Goal: Task Accomplishment & Management: Use online tool/utility

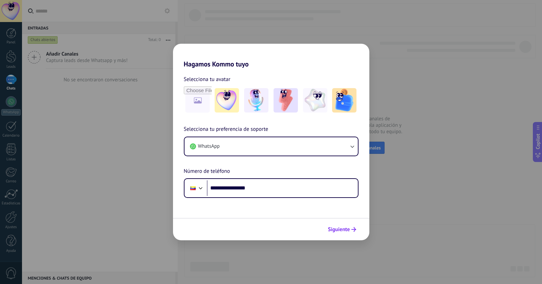
type input "**********"
click at [349, 231] on span "Siguiente" at bounding box center [339, 229] width 22 height 5
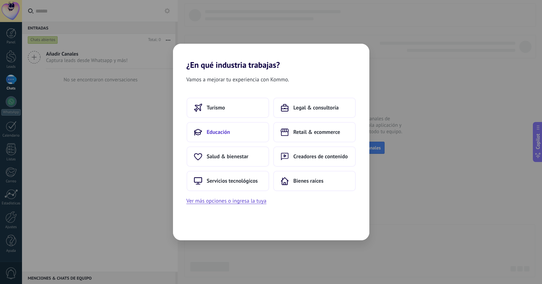
click at [215, 126] on button "Educación" at bounding box center [228, 132] width 83 height 20
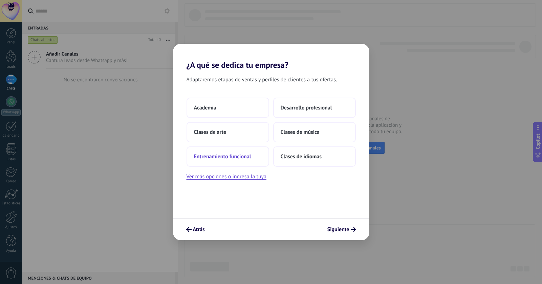
click at [242, 158] on span "Entrenamiento funcional" at bounding box center [222, 156] width 57 height 7
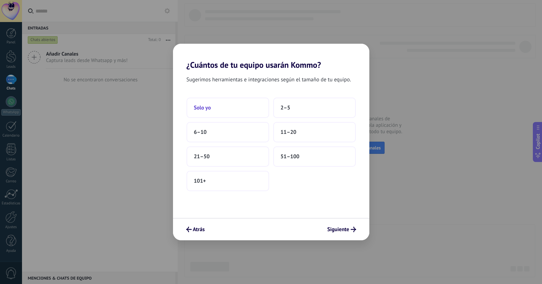
click at [209, 108] on span "Solo yo" at bounding box center [202, 107] width 17 height 7
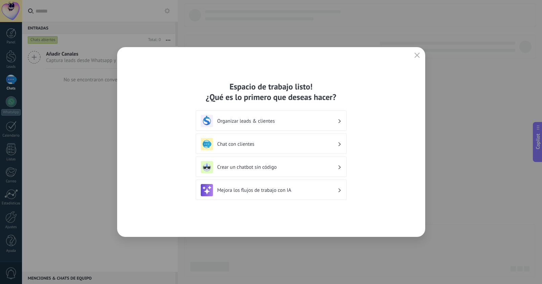
click at [252, 142] on h3 "Chat con clientes" at bounding box center [277, 144] width 120 height 6
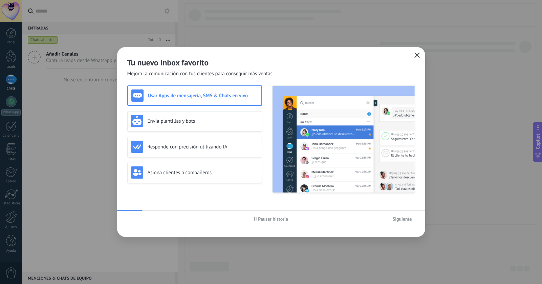
click at [416, 56] on use "button" at bounding box center [417, 55] width 5 height 5
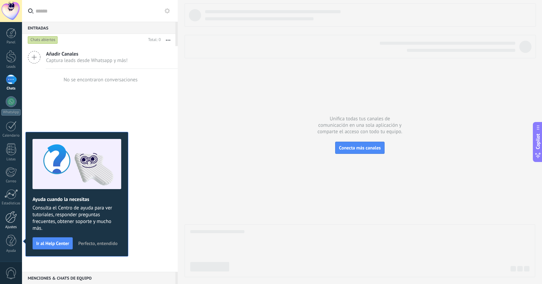
click at [8, 221] on div at bounding box center [11, 217] width 12 height 12
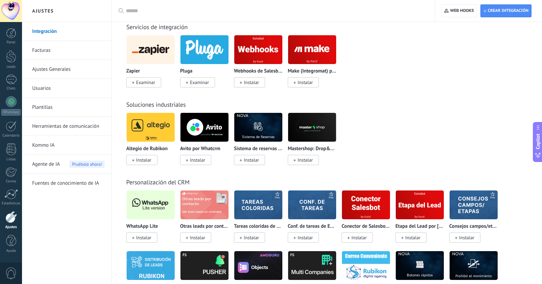
scroll to position [1428, 0]
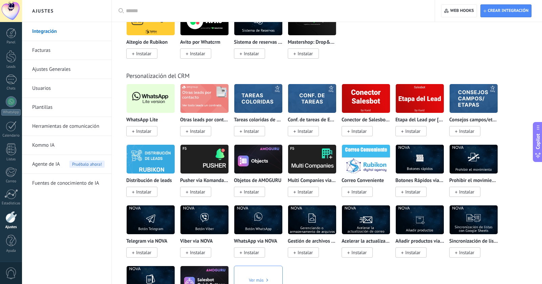
click at [141, 134] on span "Instalar" at bounding box center [143, 131] width 15 height 6
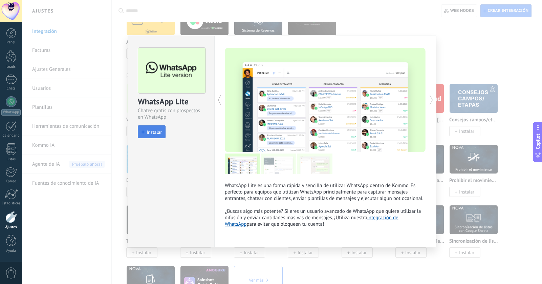
click at [149, 132] on span "Instalar" at bounding box center [154, 132] width 15 height 5
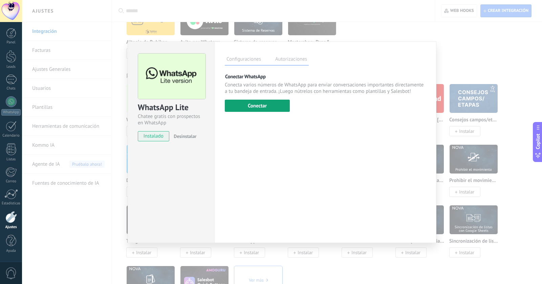
click at [255, 110] on button "Conectar" at bounding box center [257, 106] width 65 height 12
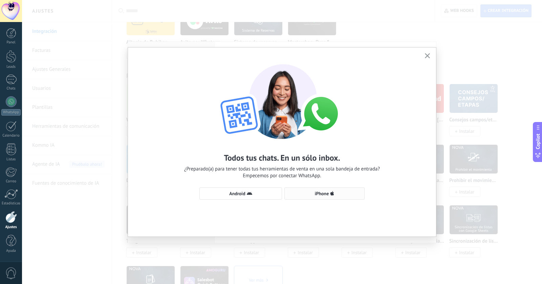
click at [318, 192] on span "iPhone" at bounding box center [322, 193] width 14 height 5
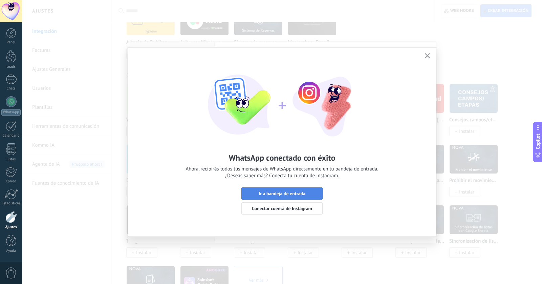
click at [313, 195] on span "Ir a bandeja de entrada" at bounding box center [282, 193] width 74 height 5
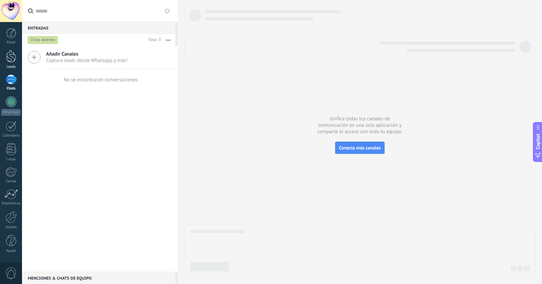
click at [8, 60] on div at bounding box center [11, 56] width 10 height 13
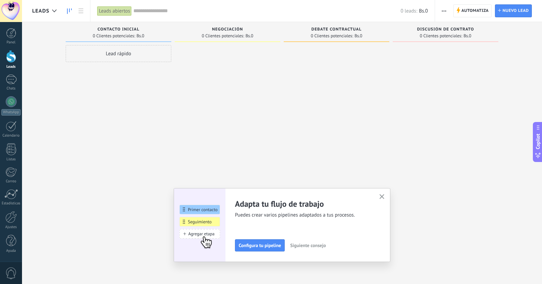
click at [446, 11] on use "button" at bounding box center [444, 11] width 4 height 1
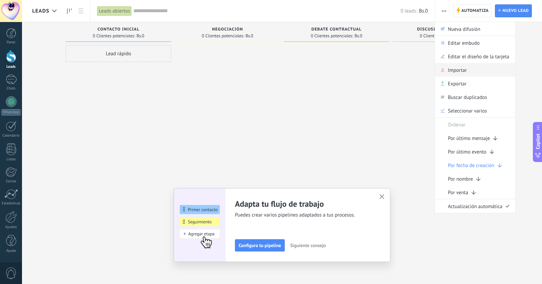
click at [449, 75] on span "Importar" at bounding box center [457, 70] width 19 height 14
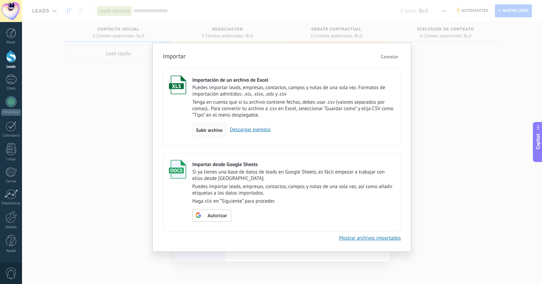
click at [208, 130] on span "Subir archivo" at bounding box center [209, 130] width 26 height 5
click at [0, 0] on input "Importación de un archivo de Excel Puedes importar leads, empresas, contactos, …" at bounding box center [0, 0] width 0 height 0
click at [216, 131] on span "Subir archivo" at bounding box center [209, 130] width 26 height 5
click at [0, 0] on input "Importación de un archivo de Excel Puedes importar leads, empresas, contactos, …" at bounding box center [0, 0] width 0 height 0
click at [207, 131] on span "Subir archivo" at bounding box center [209, 130] width 26 height 5
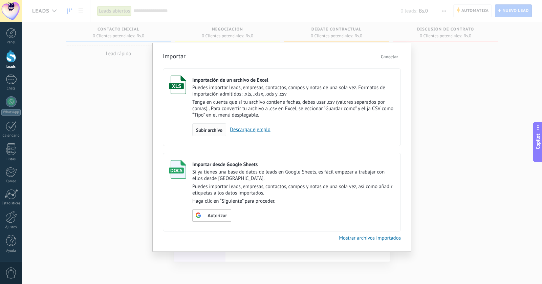
click at [0, 0] on input "Importación de un archivo de Excel Puedes importar leads, empresas, contactos, …" at bounding box center [0, 0] width 0 height 0
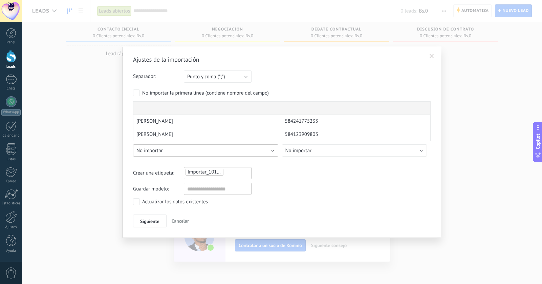
click at [163, 156] on div "Ajustes de la importación Separador: Punto y coma (";") Coma (",") Tabulación (…" at bounding box center [282, 142] width 298 height 172
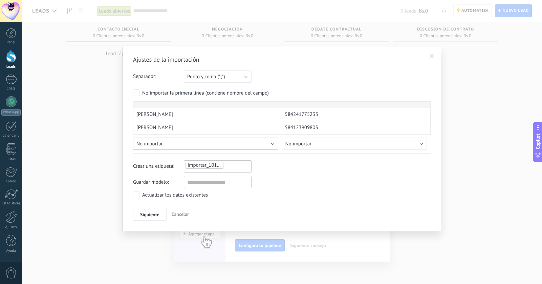
click at [164, 152] on div "Irma Garzon 584241775233 Javier Amestoy 584123909803 carolina maneiro 584248253…" at bounding box center [282, 127] width 298 height 52
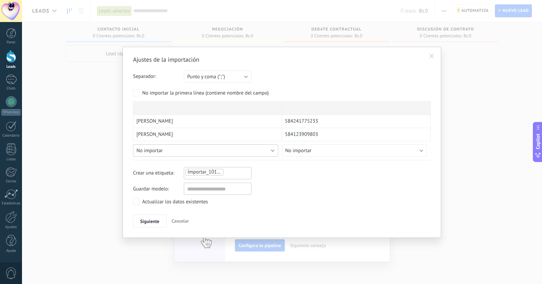
click at [272, 151] on div "Irma Garzon 584241775233 Javier Amestoy 584123909803 carolina maneiro 584248253…" at bounding box center [282, 130] width 298 height 59
click at [234, 173] on div "Importar_10102025_1547" at bounding box center [218, 172] width 66 height 8
type input "**********"
click at [249, 185] on span "TODOS AL 10/10" at bounding box center [240, 185] width 40 height 9
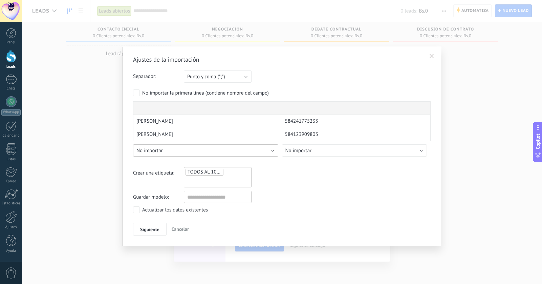
click at [268, 152] on div "Irma Garzon 584241775233 Javier Amestoy 584123909803 carolina maneiro 584248253…" at bounding box center [282, 130] width 298 height 59
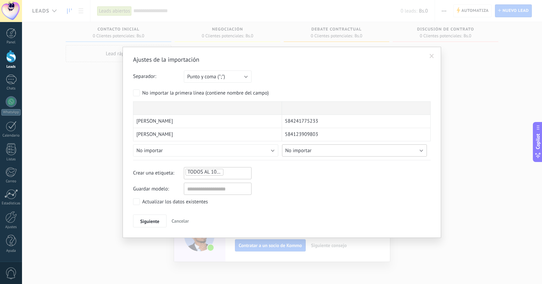
click at [283, 148] on button "No importar" at bounding box center [354, 150] width 145 height 12
click at [271, 152] on div "Irma Garzon 584241775233 Javier Amestoy 584123909803 carolina maneiro 584248253…" at bounding box center [282, 130] width 298 height 59
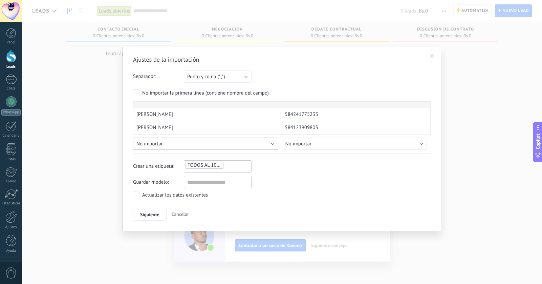
click at [275, 151] on div "Irma Garzon 584241775233 Javier Amestoy 584123909803 carolina maneiro 584248253…" at bounding box center [282, 127] width 298 height 52
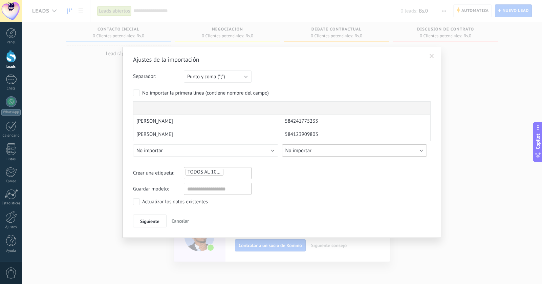
click at [303, 154] on div "Ajustes de la importación Separador: Punto y coma (";") Coma (",") Tabulación (…" at bounding box center [282, 142] width 298 height 172
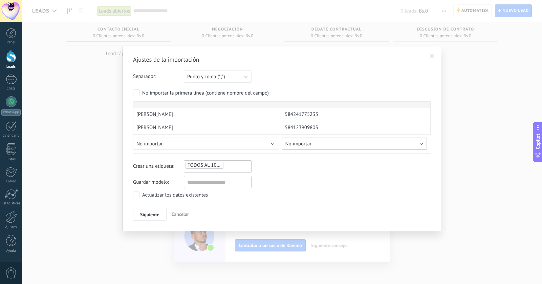
click at [424, 151] on div "Irma Garzon 584241775233 Javier Amestoy 584123909803 carolina maneiro 584248253…" at bounding box center [282, 127] width 298 height 52
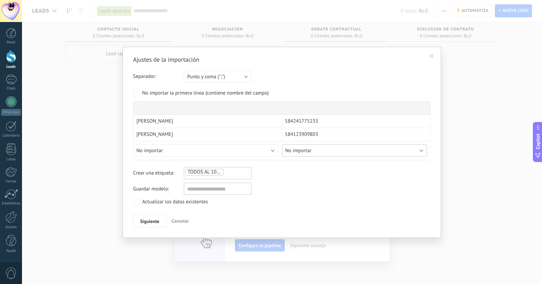
click at [424, 151] on div "Irma Garzon 584241775233 Javier Amestoy 584123909803 carolina maneiro 584248253…" at bounding box center [282, 130] width 298 height 59
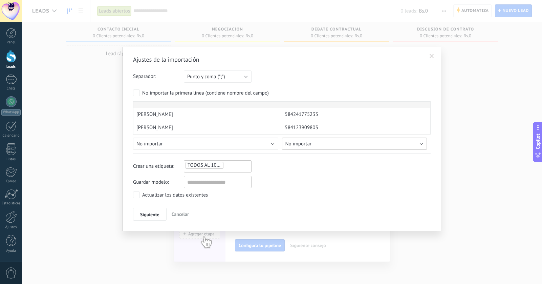
click at [424, 151] on div "Irma Garzon 584241775233 Javier Amestoy 584123909803 carolina maneiro 584248253…" at bounding box center [282, 127] width 298 height 52
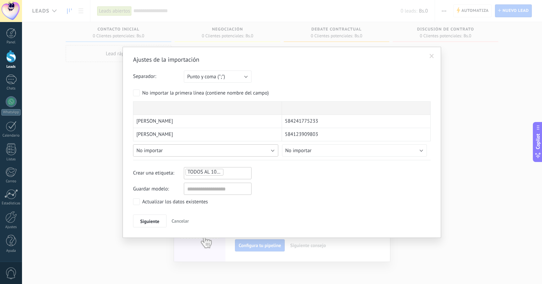
click at [260, 148] on button "No importar" at bounding box center [205, 150] width 145 height 12
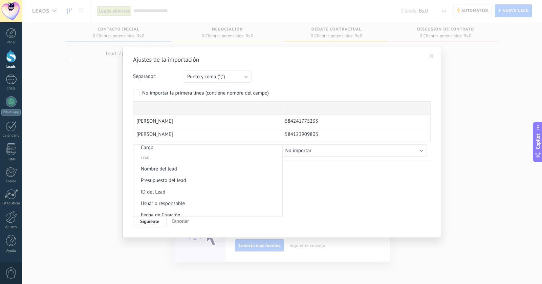
scroll to position [257, 0]
click at [174, 169] on span "Nombre del lead" at bounding box center [206, 166] width 147 height 6
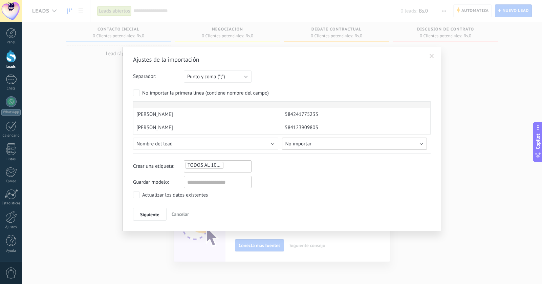
click at [321, 149] on button "No importar" at bounding box center [354, 144] width 145 height 12
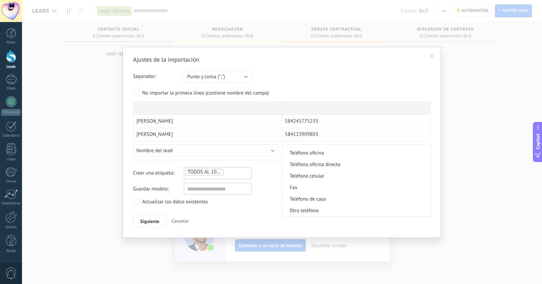
scroll to position [603, 0]
click at [323, 180] on span "Teléfono celular" at bounding box center [355, 176] width 147 height 6
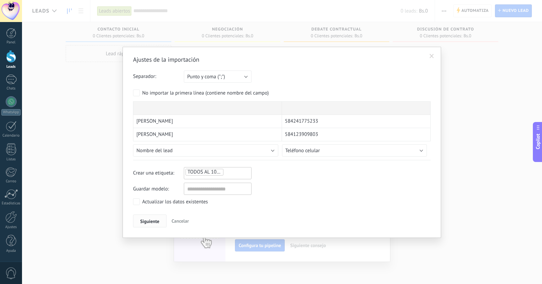
click at [151, 217] on button "Siguiente" at bounding box center [150, 220] width 34 height 13
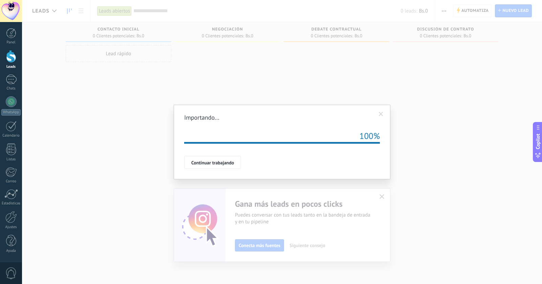
click at [204, 151] on div "Repetir 100% Importación esta en la cola, una vez que sus datos serán importado…" at bounding box center [282, 150] width 196 height 37
click at [204, 163] on span "Continuar trabajando" at bounding box center [212, 162] width 43 height 5
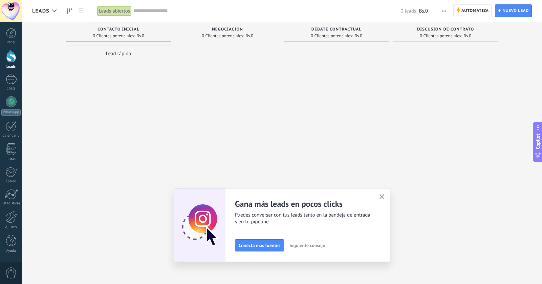
click at [368, 9] on input "text" at bounding box center [266, 10] width 267 height 7
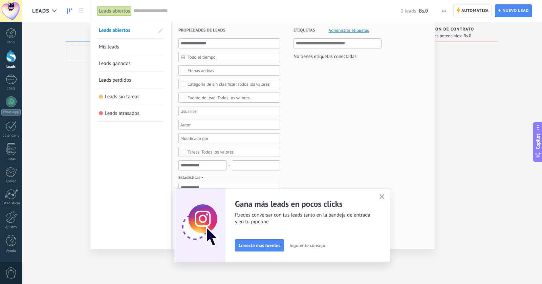
click at [382, 199] on span "button" at bounding box center [382, 197] width 5 height 6
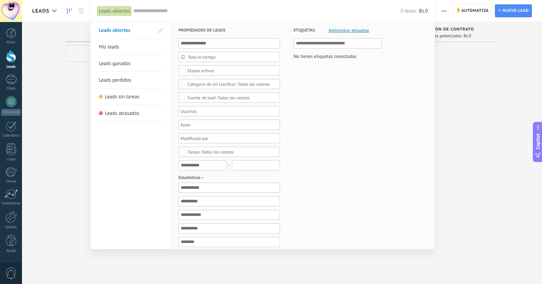
click at [443, 162] on div at bounding box center [271, 142] width 542 height 284
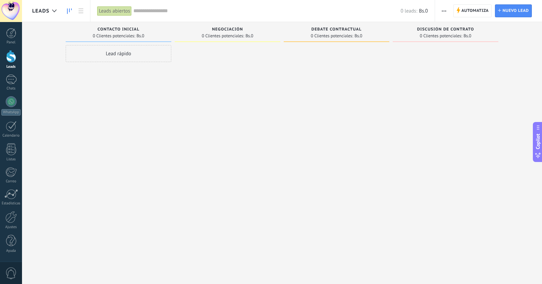
click at [447, 13] on button "button" at bounding box center [444, 10] width 10 height 13
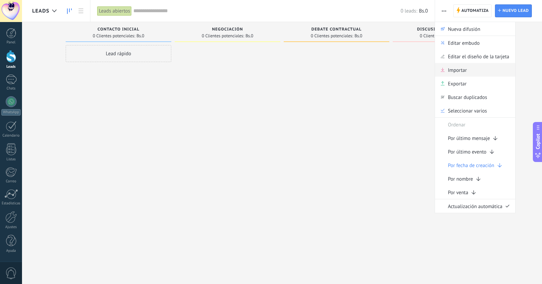
click at [453, 72] on span "Importar" at bounding box center [457, 70] width 19 height 14
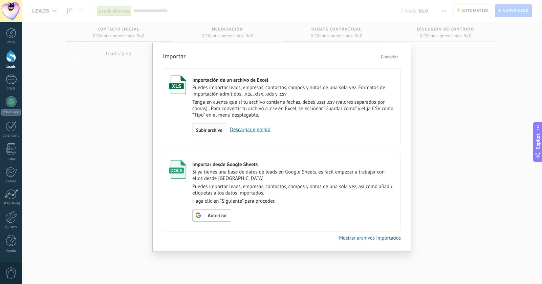
click at [203, 131] on span "Subir archivo" at bounding box center [209, 130] width 26 height 5
click at [0, 0] on input "Importación de un archivo de Excel Puedes importar leads, empresas, contactos, …" at bounding box center [0, 0] width 0 height 0
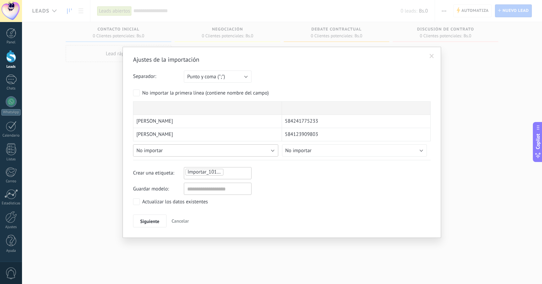
click at [161, 150] on span "No importar" at bounding box center [150, 150] width 26 height 6
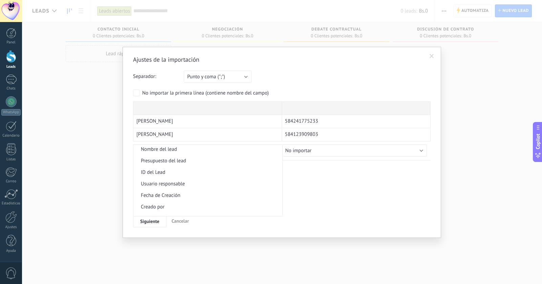
scroll to position [276, 0]
click at [171, 153] on li "Nombre del lead" at bounding box center [207, 147] width 149 height 12
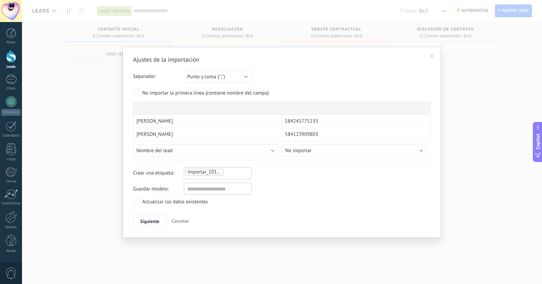
click at [324, 162] on div "Ajustes de la importación Separador: Punto y coma (";") Coma (",") Tabulación (…" at bounding box center [282, 142] width 298 height 172
click at [325, 151] on div "Irma Garzon 584241775233 Javier Amestoy 584123909803 carolina maneiro 584248253…" at bounding box center [282, 130] width 298 height 59
click at [416, 148] on button "No importar" at bounding box center [354, 150] width 145 height 12
click at [318, 163] on span "Teléfono celular" at bounding box center [355, 159] width 147 height 6
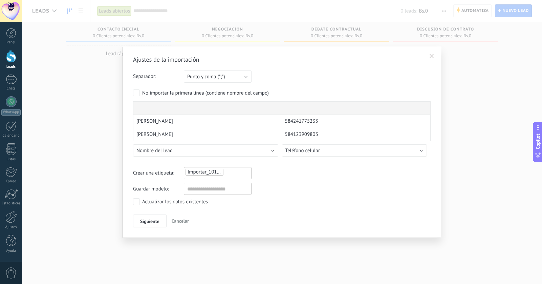
click at [230, 174] on ul "Importar_10102025_1548" at bounding box center [208, 172] width 47 height 8
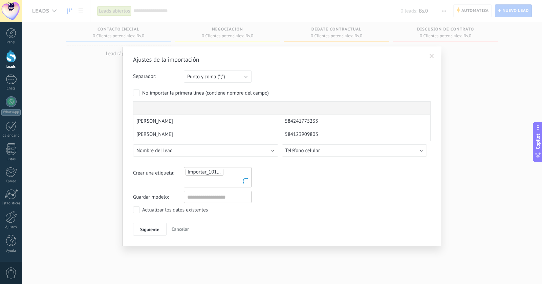
click at [230, 174] on ul "Importar_10102025_1548" at bounding box center [218, 177] width 66 height 18
click at [196, 184] on input "text" at bounding box center [203, 181] width 34 height 10
click at [197, 195] on span "TODOS AL 10/10" at bounding box center [204, 195] width 40 height 9
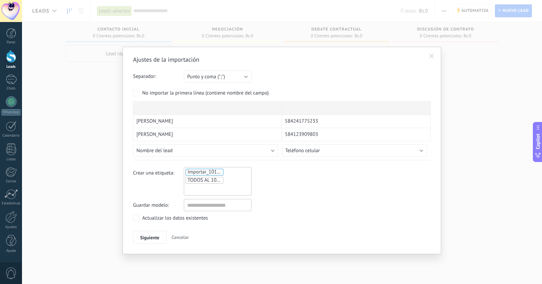
click at [227, 171] on ul "Importar_10102025_1548 TODOS AL 10/10" at bounding box center [218, 181] width 66 height 26
click at [221, 180] on span "TODOS AL 10/10" at bounding box center [206, 180] width 36 height 6
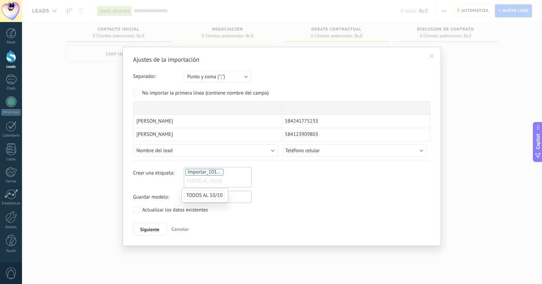
click at [213, 172] on span "Importar_10102025_1548" at bounding box center [216, 172] width 56 height 6
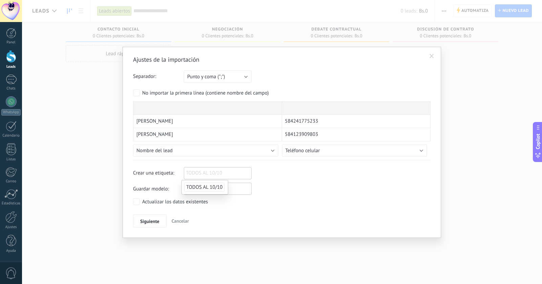
click at [192, 189] on span "TODOS AL 10/10" at bounding box center [204, 187] width 40 height 9
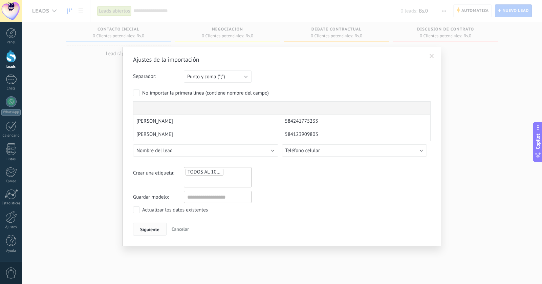
click at [153, 225] on button "Siguiente" at bounding box center [150, 229] width 34 height 13
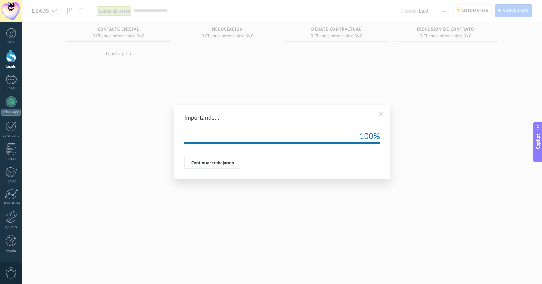
click at [201, 167] on button "Continuar trabajando" at bounding box center [212, 162] width 57 height 13
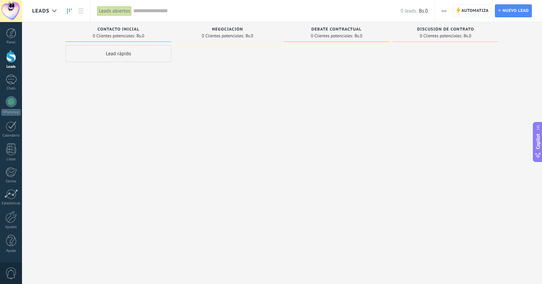
click at [443, 12] on span "button" at bounding box center [444, 10] width 4 height 13
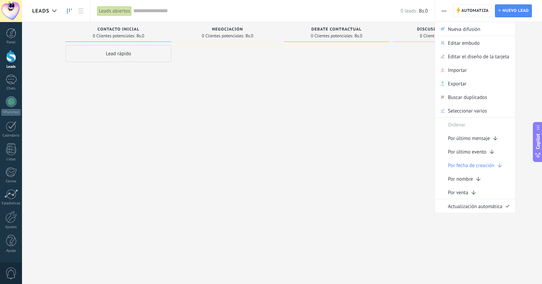
click at [364, 8] on input "text" at bounding box center [266, 10] width 267 height 7
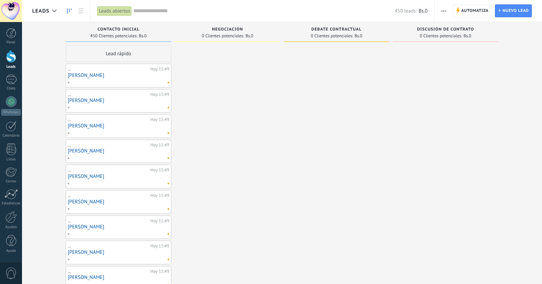
click at [441, 11] on button "button" at bounding box center [444, 10] width 10 height 13
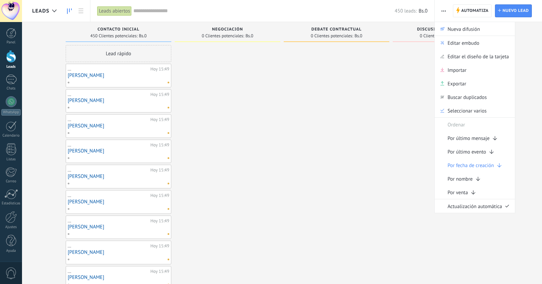
click at [342, 12] on input "text" at bounding box center [263, 10] width 261 height 7
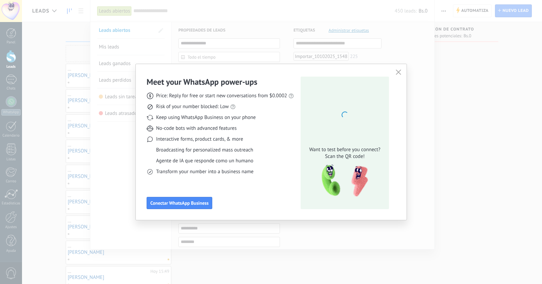
click at [444, 12] on div "Meet your WhatsApp power‑ups Price: Reply for free or start new conversations f…" at bounding box center [271, 142] width 542 height 284
click at [400, 72] on icon "button" at bounding box center [398, 71] width 5 height 5
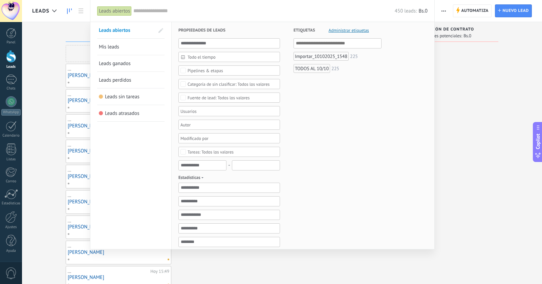
click at [441, 13] on div at bounding box center [271, 142] width 542 height 284
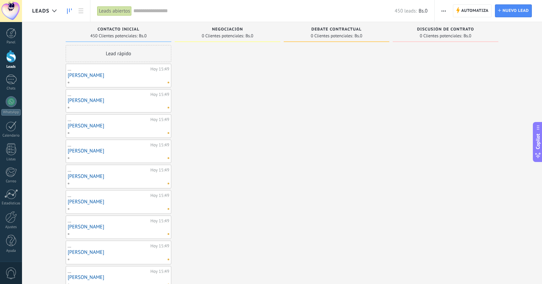
click at [441, 11] on button "button" at bounding box center [444, 10] width 10 height 13
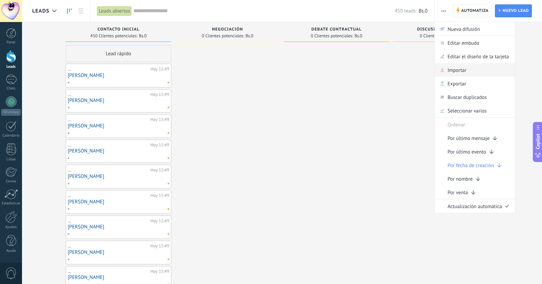
click at [457, 70] on span "Importar" at bounding box center [457, 70] width 19 height 14
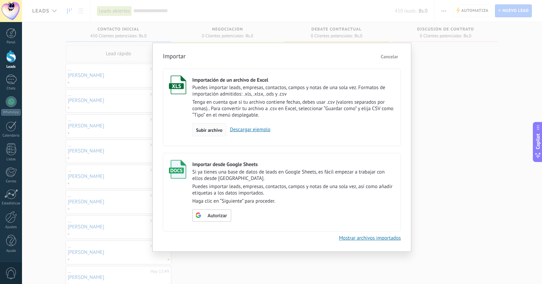
click at [213, 134] on div "Subir archivo" at bounding box center [209, 129] width 34 height 13
click at [0, 0] on input "Importación de un archivo de Excel Puedes importar leads, empresas, contactos, …" at bounding box center [0, 0] width 0 height 0
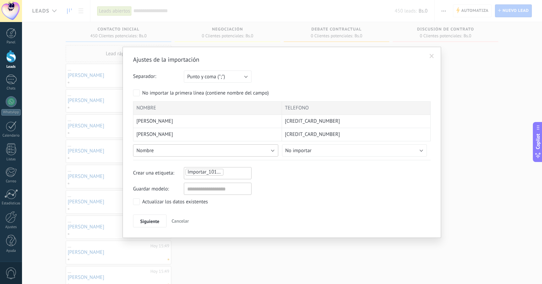
click at [154, 149] on button "Nombre" at bounding box center [205, 150] width 145 height 12
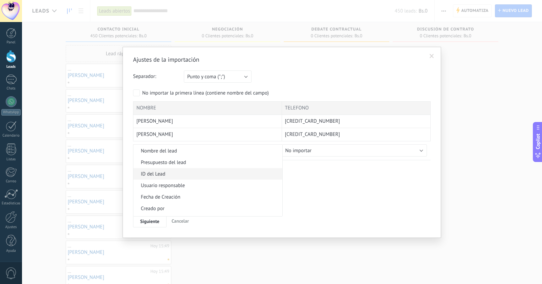
scroll to position [273, 0]
click at [185, 154] on span "Nombre del lead" at bounding box center [206, 150] width 147 height 6
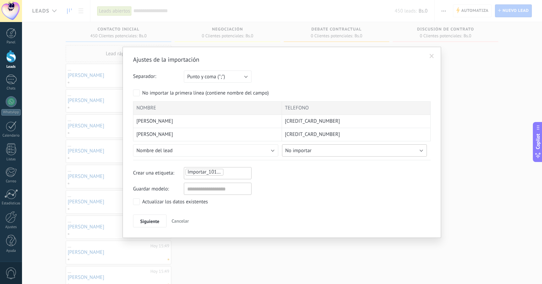
click at [328, 155] on button "No importar" at bounding box center [354, 150] width 145 height 12
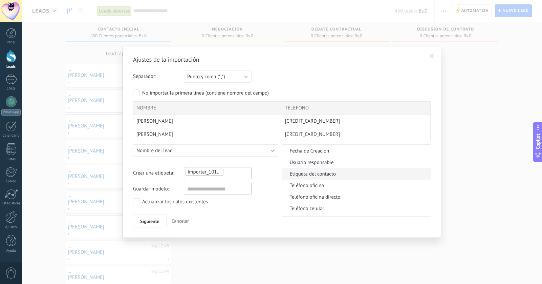
scroll to position [148, 0]
click at [315, 175] on span "Teléfono celular" at bounding box center [355, 174] width 147 height 6
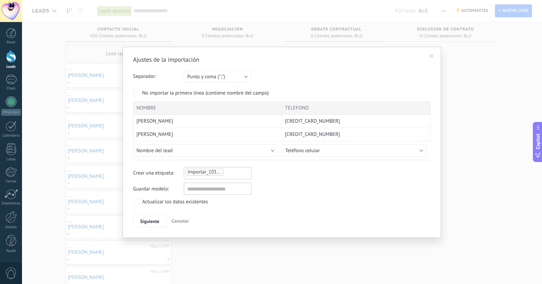
click at [225, 174] on ul "Importar_10102025_1550" at bounding box center [208, 172] width 47 height 8
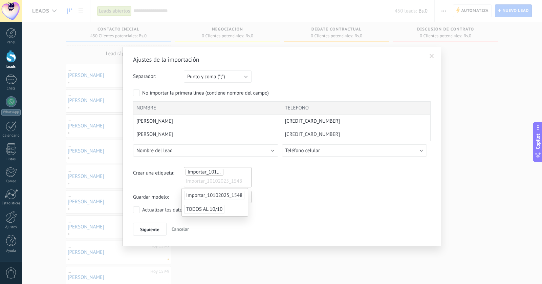
click at [226, 179] on span "Importar_10102025_1548" at bounding box center [214, 181] width 56 height 10
click at [225, 172] on ul "Importar_10102025_1550 Importar_10102025_1548" at bounding box center [218, 177] width 66 height 18
click at [195, 182] on input "text" at bounding box center [203, 181] width 34 height 10
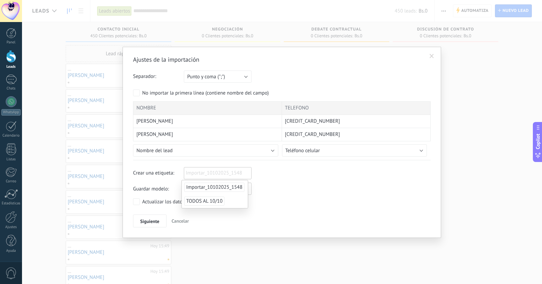
type input "*"
type input "******"
click at [230, 186] on span "PRUEBA" at bounding box center [231, 185] width 22 height 9
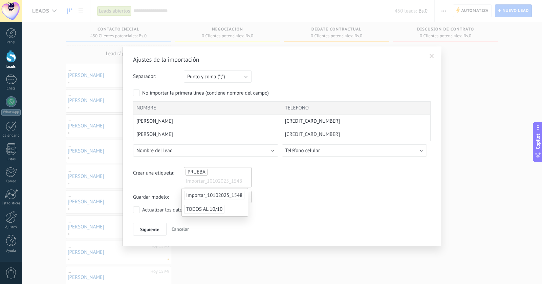
click at [300, 186] on div "Crear una etiqueta: PRUEBA Importar_10102025_1548 PRUEBA" at bounding box center [282, 177] width 298 height 20
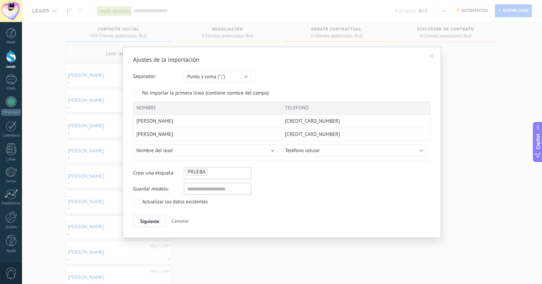
click at [146, 219] on span "Siguiente" at bounding box center [149, 221] width 19 height 5
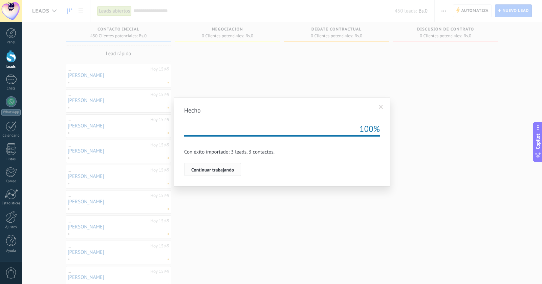
click at [214, 169] on span "Continuar trabajando" at bounding box center [212, 169] width 43 height 5
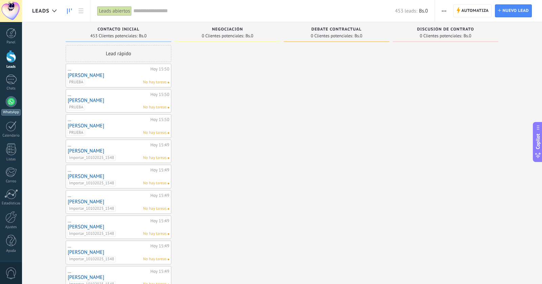
click at [8, 105] on div at bounding box center [11, 101] width 11 height 11
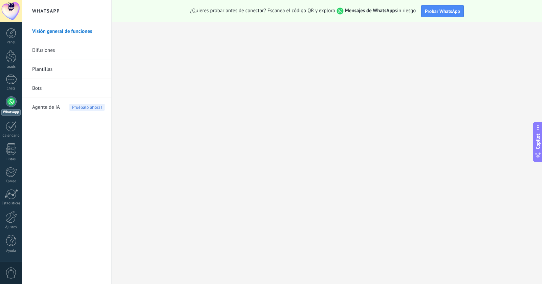
click at [40, 88] on link "Bots" at bounding box center [68, 88] width 72 height 19
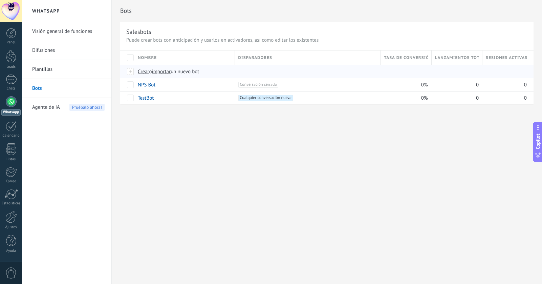
click at [145, 73] on span "Crear" at bounding box center [144, 71] width 12 height 6
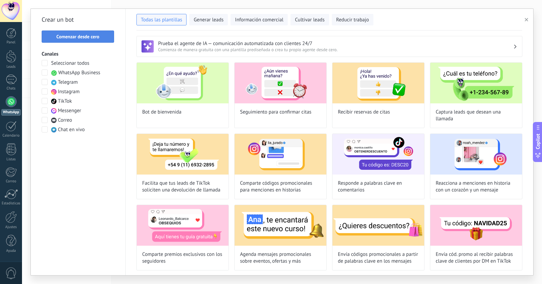
click at [67, 39] on span "Comenzar desde cero" at bounding box center [78, 36] width 43 height 5
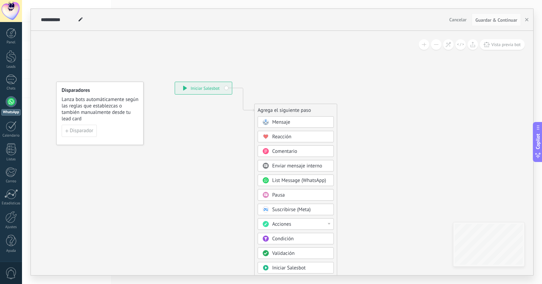
click at [278, 122] on span "Mensaje" at bounding box center [281, 122] width 18 height 6
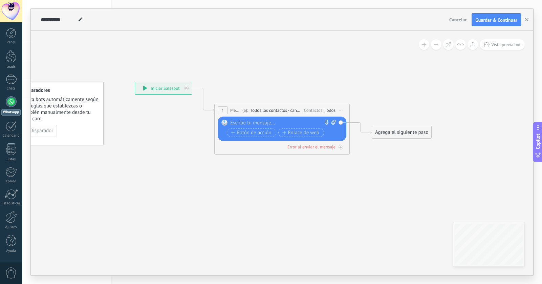
click at [278, 121] on div at bounding box center [280, 123] width 101 height 7
click at [335, 120] on icon at bounding box center [334, 122] width 4 height 5
click input "Subir" at bounding box center [0, 0] width 0 height 0
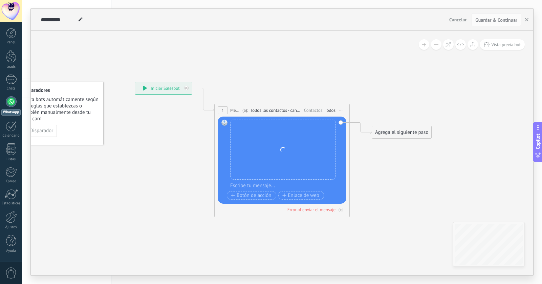
click at [330, 110] on div "Todos" at bounding box center [330, 110] width 11 height 5
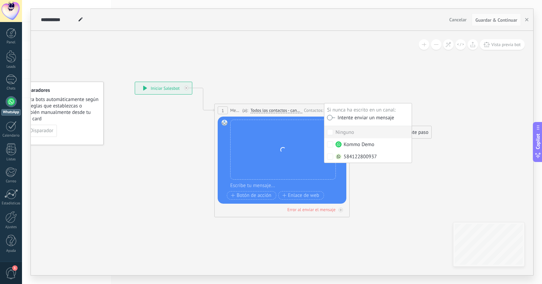
click at [339, 110] on div "Si nunca ha escrito en un canal:" at bounding box center [368, 110] width 82 height 6
click at [334, 118] on label at bounding box center [331, 117] width 8 height 5
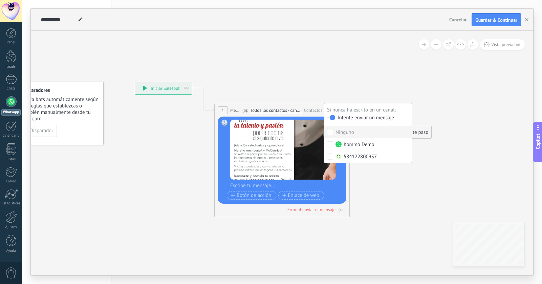
click at [253, 185] on div at bounding box center [286, 185] width 112 height 7
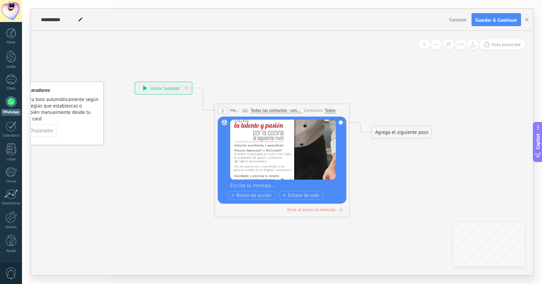
paste div
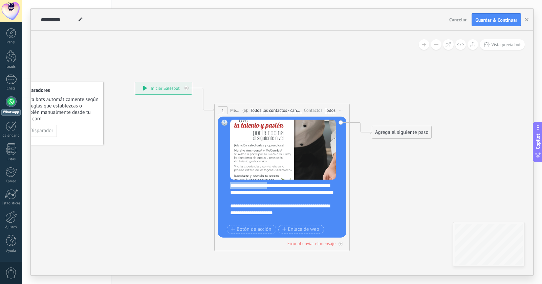
drag, startPoint x: 257, startPoint y: 186, endPoint x: 213, endPoint y: 186, distance: 43.4
click at [135, 82] on div "**********" at bounding box center [135, 82] width 0 height 0
click at [313, 192] on div "**********" at bounding box center [286, 202] width 112 height 41
click at [81, 22] on span at bounding box center [80, 20] width 9 height 10
click at [57, 19] on input "**********" at bounding box center [58, 19] width 35 height 5
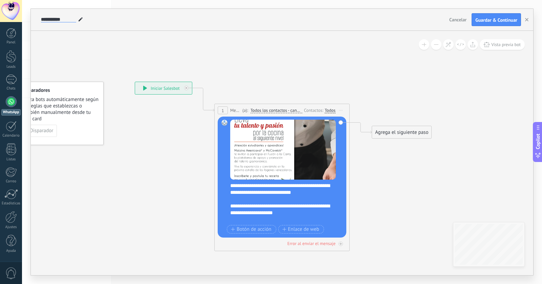
click at [57, 19] on input "**********" at bounding box center [58, 19] width 35 height 5
type input "**********"
click at [487, 19] on span "Guardar & Continuar" at bounding box center [497, 20] width 42 height 5
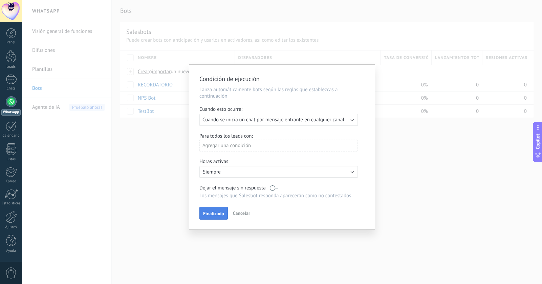
click at [220, 213] on span "Finalizado" at bounding box center [213, 213] width 21 height 5
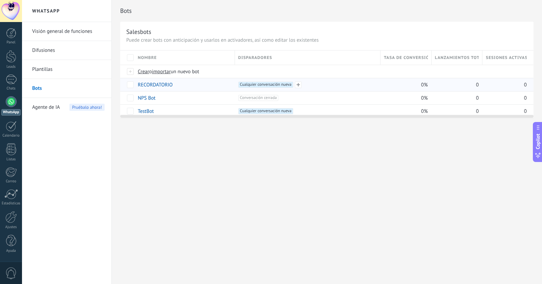
click at [280, 85] on span "Cualquier conversación nueva +0" at bounding box center [265, 85] width 55 height 6
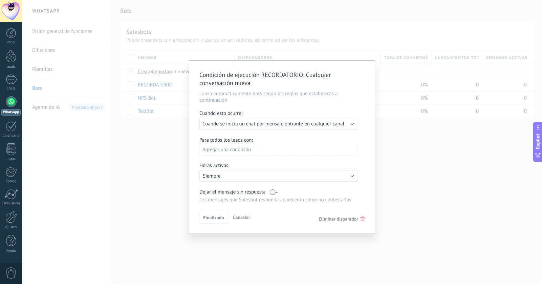
click at [347, 216] on div "Finalizado Cancelar Eliminar disparador" at bounding box center [282, 217] width 165 height 13
click at [346, 219] on span "Eliminar disparador" at bounding box center [339, 219] width 40 height 6
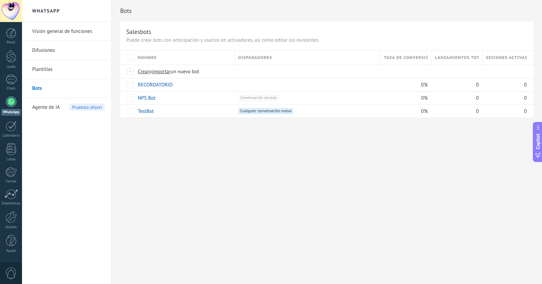
click at [11, 112] on div "WhatsApp" at bounding box center [10, 112] width 19 height 6
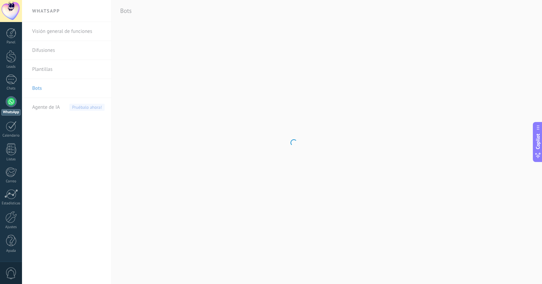
click at [10, 99] on div at bounding box center [11, 101] width 11 height 11
click at [13, 83] on div at bounding box center [11, 80] width 11 height 10
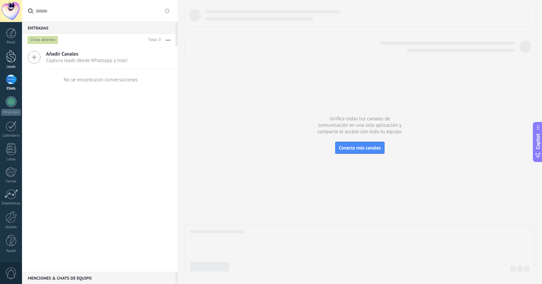
click at [11, 58] on div at bounding box center [11, 56] width 10 height 13
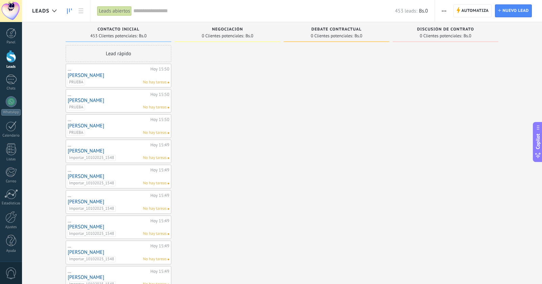
click at [148, 10] on input "text" at bounding box center [264, 10] width 262 height 7
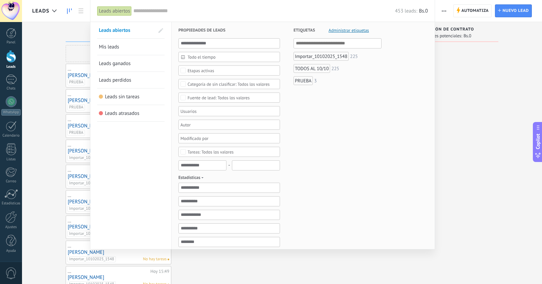
click at [321, 57] on div "Importar_10102025_1548" at bounding box center [321, 56] width 55 height 9
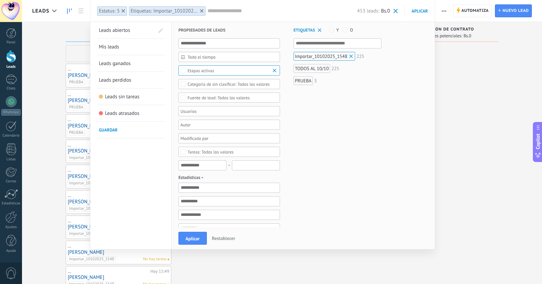
click at [302, 81] on div "PRUEBA" at bounding box center [303, 80] width 19 height 9
click at [190, 241] on span "Aplicar" at bounding box center [193, 238] width 14 height 5
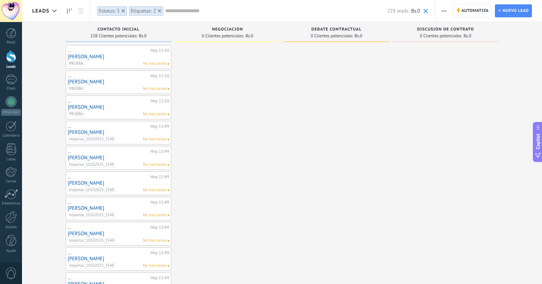
click at [448, 11] on button "button" at bounding box center [444, 10] width 10 height 13
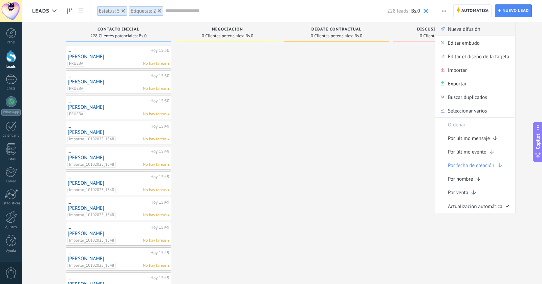
click at [447, 29] on div "Nueva difusión" at bounding box center [475, 29] width 80 height 14
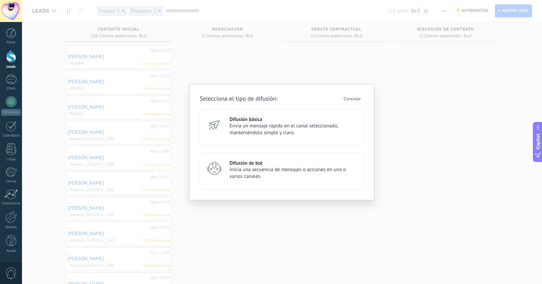
click at [222, 193] on div "Selecciona el tipo de difusión: Cancelar Difusión básica Envía un mensaje rápid…" at bounding box center [281, 142] width 185 height 116
click at [225, 172] on div "Difusión de bot Inicia una secuencia de mensajes o acciones en uno o varios can…" at bounding box center [282, 171] width 164 height 37
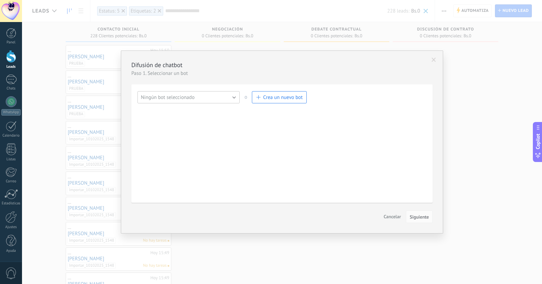
click at [216, 95] on button "Ningún bot seleccionado" at bounding box center [189, 97] width 102 height 12
click at [181, 111] on span "RECORDATORIO" at bounding box center [185, 109] width 104 height 6
click at [428, 215] on span "Siguiente" at bounding box center [419, 216] width 19 height 5
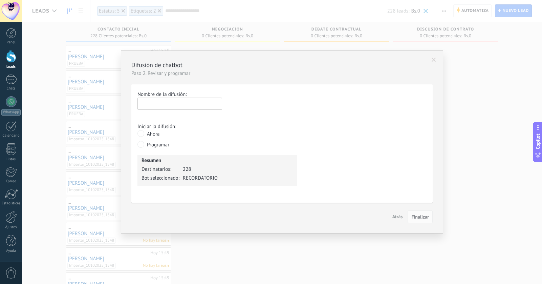
click at [196, 103] on input "text" at bounding box center [180, 104] width 85 height 12
type input "**********"
click at [426, 215] on span "Finalizar" at bounding box center [421, 216] width 18 height 5
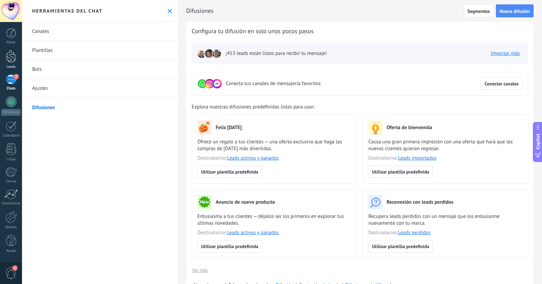
click at [14, 57] on div at bounding box center [11, 56] width 10 height 13
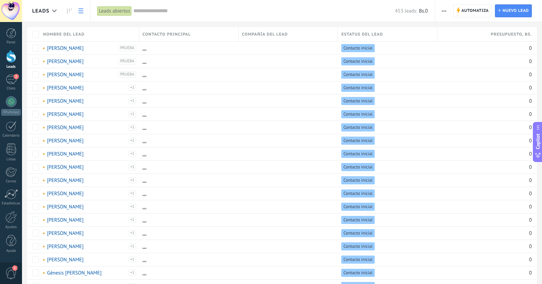
click at [307, 7] on div "453 leads: Bs.0" at bounding box center [280, 11] width 295 height 22
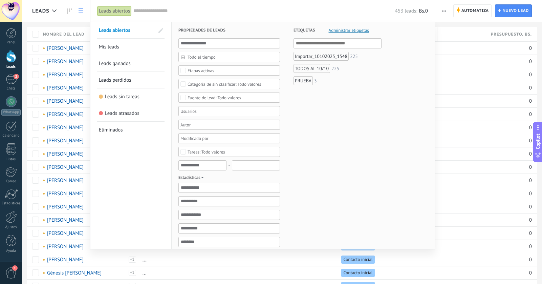
click at [448, 11] on div at bounding box center [271, 142] width 542 height 284
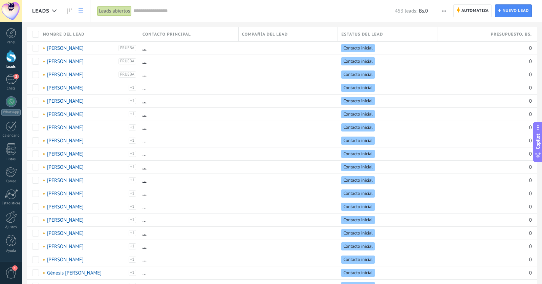
click at [445, 11] on icon "button" at bounding box center [444, 11] width 4 height 1
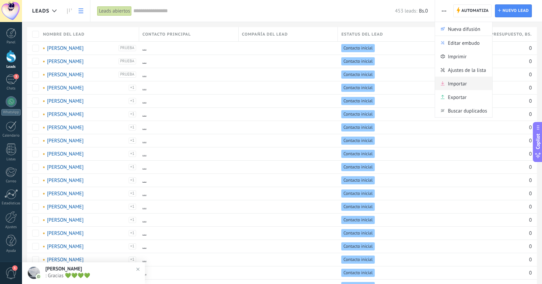
click at [449, 85] on span "Importar" at bounding box center [457, 84] width 19 height 14
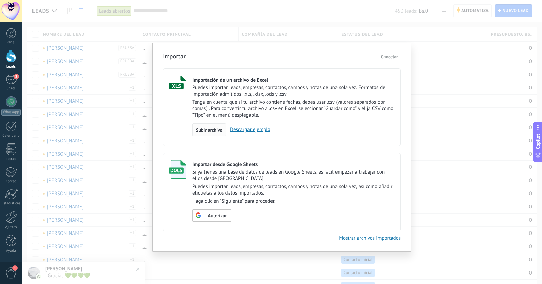
click at [208, 132] on span "Subir archivo" at bounding box center [209, 130] width 26 height 5
click at [0, 0] on input "Importación de un archivo de Excel Puedes importar leads, empresas, contactos, …" at bounding box center [0, 0] width 0 height 0
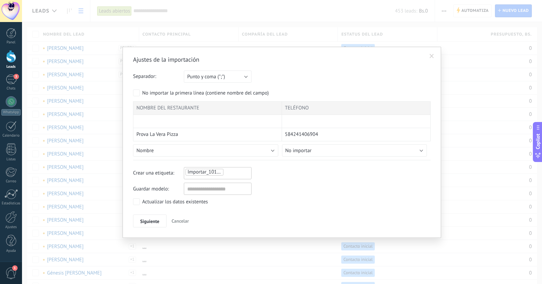
click at [240, 173] on div "Importar_10102025_1600" at bounding box center [218, 172] width 66 height 8
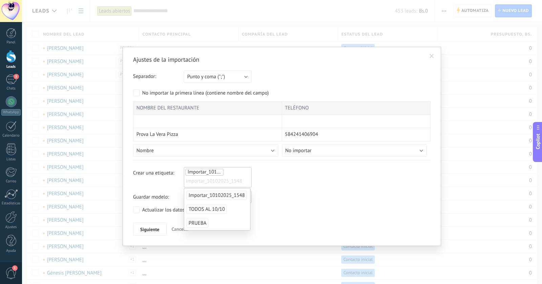
click at [230, 181] on span "Importar_10102025_1548" at bounding box center [214, 181] width 56 height 10
click at [193, 180] on input "text" at bounding box center [203, 181] width 34 height 10
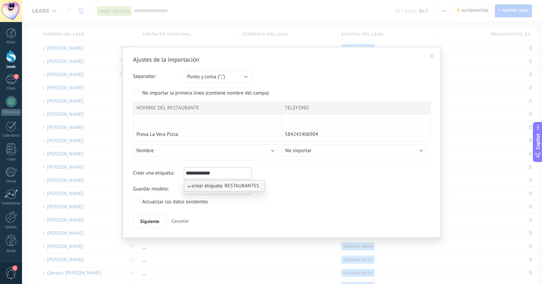
type input "**********"
click at [237, 189] on span "RESTAURANTES" at bounding box center [242, 185] width 39 height 9
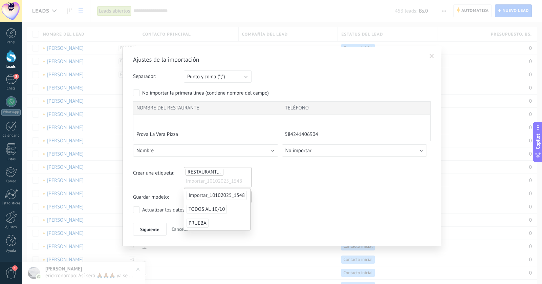
click at [274, 191] on div "Guardar modelo:" at bounding box center [282, 197] width 298 height 12
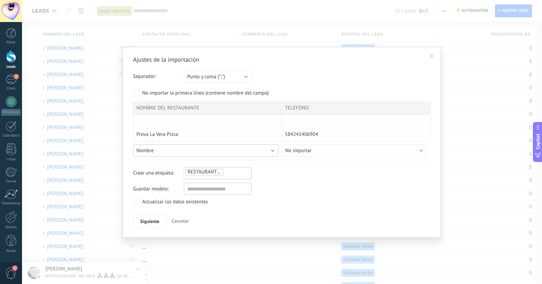
click at [190, 151] on div "NOMBRE DEL RESTAURANTE TELÉFONO Prova La Vera Pizza 584241406904 [PERSON_NAME] …" at bounding box center [282, 130] width 298 height 59
click at [274, 151] on div "NOMBRE DEL RESTAURANTE TELÉFONO Prova La Vera Pizza 584241406904 [PERSON_NAME] …" at bounding box center [282, 130] width 298 height 59
click at [271, 151] on div "NOMBRE DEL RESTAURANTE TELÉFONO Prova La Vera Pizza 584241406904 [PERSON_NAME] …" at bounding box center [282, 130] width 298 height 59
click at [179, 151] on div "NOMBRE DEL RESTAURANTE TELÉFONO Prova La Vera Pizza 584241406904 [PERSON_NAME] …" at bounding box center [282, 130] width 298 height 59
click at [149, 151] on span "Nombre" at bounding box center [145, 150] width 17 height 6
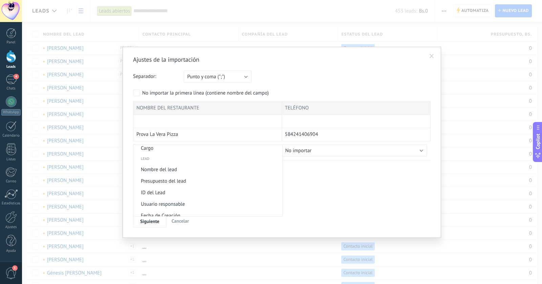
scroll to position [254, 0]
click at [200, 172] on span "Nombre del lead" at bounding box center [206, 169] width 147 height 6
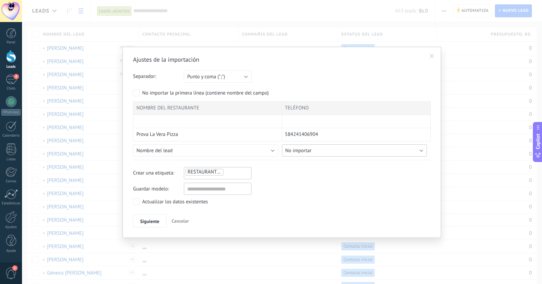
click at [319, 151] on div "NOMBRE DEL RESTAURANTE TELÉFONO Prova La Vera Pizza 584241406904 [PERSON_NAME] …" at bounding box center [282, 130] width 298 height 59
click at [411, 154] on div "Ajustes de la importación Separador: Punto y coma (";") Coma (",") Tabulación (…" at bounding box center [282, 142] width 298 height 172
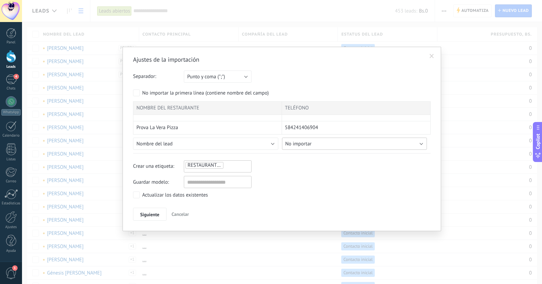
click at [420, 150] on div "NOMBRE DEL RESTAURANTE TELÉFONO Prova La Vera Pizza 584241406904 [PERSON_NAME] …" at bounding box center [282, 127] width 298 height 52
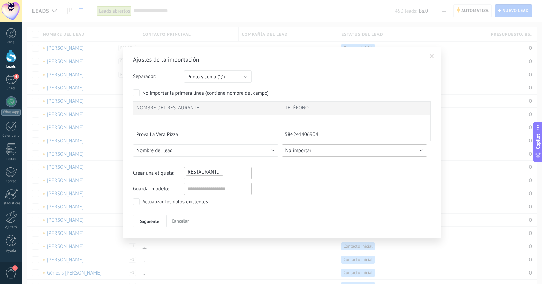
click at [322, 152] on div "NOMBRE DEL RESTAURANTE TELÉFONO Prova La Vera Pizza 584241406904 [PERSON_NAME] …" at bounding box center [282, 130] width 298 height 59
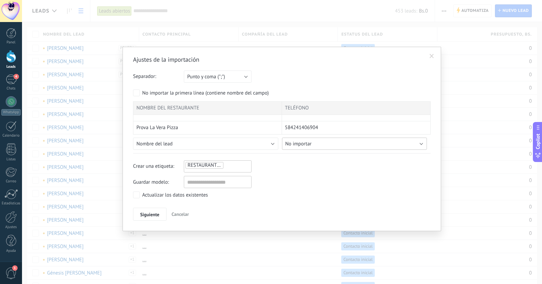
click at [343, 146] on button "No importar" at bounding box center [354, 144] width 145 height 12
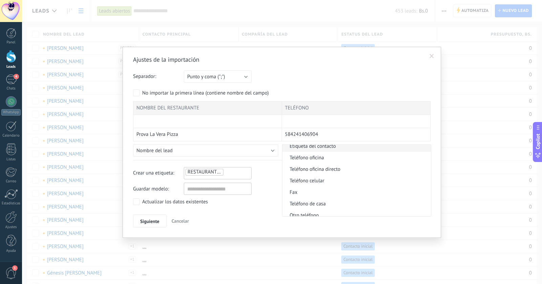
scroll to position [141, 0]
click at [345, 183] on span "Teléfono celular" at bounding box center [355, 180] width 147 height 6
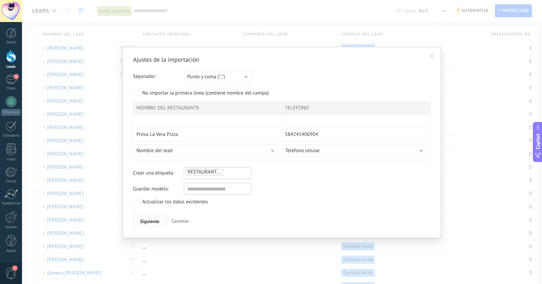
click at [162, 217] on button "Siguiente" at bounding box center [150, 220] width 34 height 13
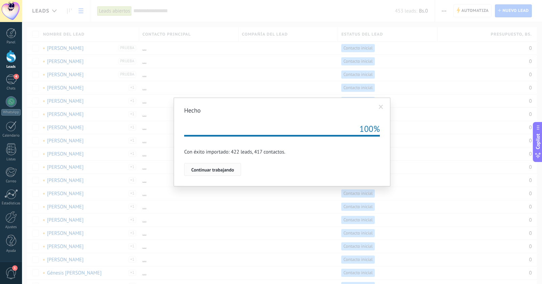
click at [211, 173] on button "Continuar trabajando" at bounding box center [212, 169] width 57 height 13
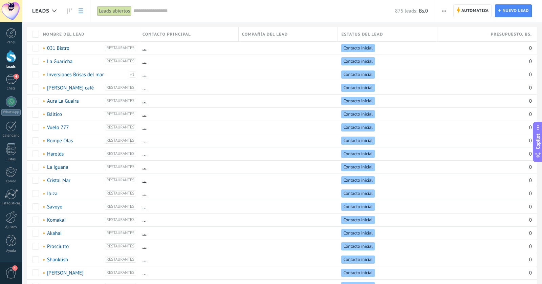
click at [446, 9] on span "button" at bounding box center [444, 10] width 4 height 13
click at [452, 82] on span "Importar" at bounding box center [457, 84] width 19 height 14
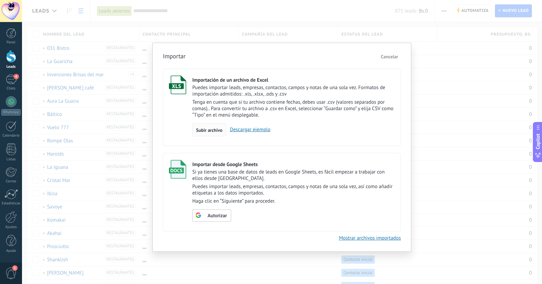
click at [207, 128] on span "Subir archivo" at bounding box center [209, 130] width 26 height 5
click at [0, 0] on input "Importación de un archivo de Excel Puedes importar leads, empresas, contactos, …" at bounding box center [0, 0] width 0 height 0
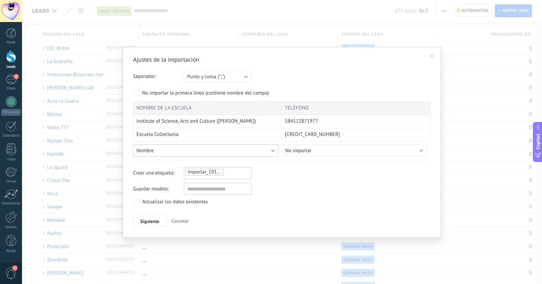
click at [146, 152] on span "Nombre" at bounding box center [145, 150] width 17 height 6
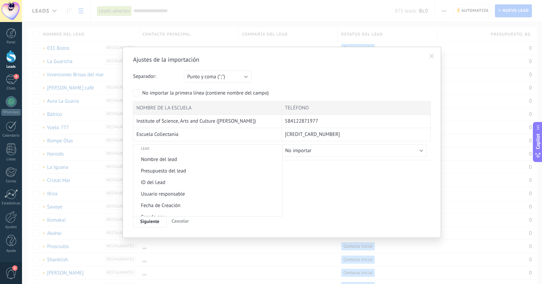
scroll to position [265, 0]
click at [160, 162] on span "Nombre del lead" at bounding box center [206, 158] width 147 height 6
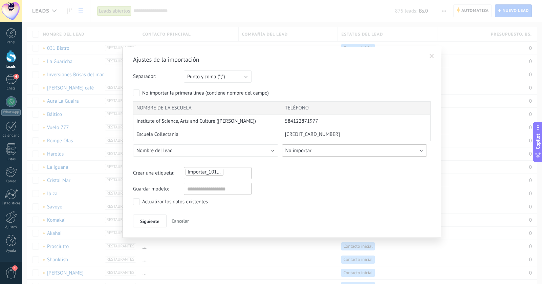
click at [339, 151] on button "No importar" at bounding box center [354, 150] width 145 height 12
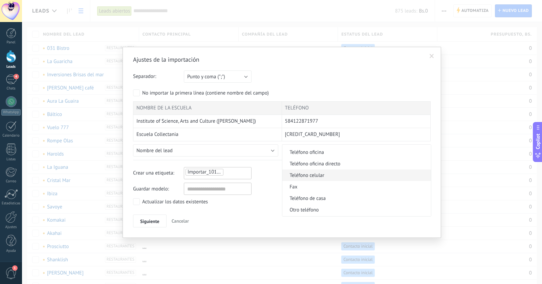
click at [321, 179] on span "Teléfono celular" at bounding box center [355, 175] width 147 height 6
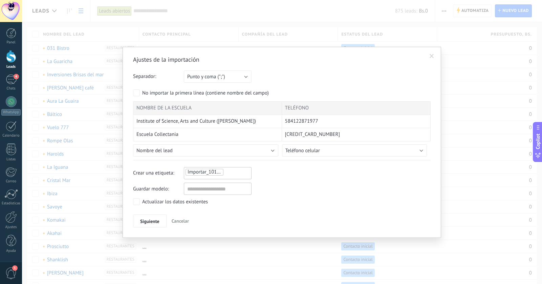
click at [237, 169] on div "Importar_10102025_1602" at bounding box center [218, 172] width 66 height 8
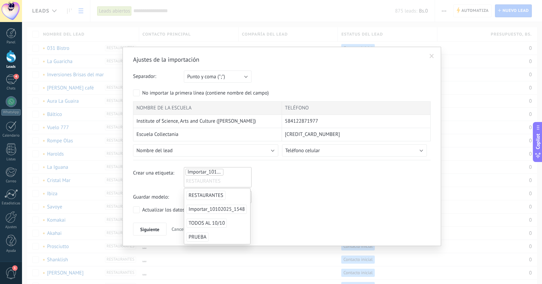
click at [222, 182] on li "RESTAURANTES" at bounding box center [214, 181] width 56 height 10
click at [201, 182] on input "text" at bounding box center [203, 181] width 34 height 10
click at [230, 173] on ul "Importar_10102025_1602 RESTAURANTES" at bounding box center [218, 177] width 66 height 18
click at [214, 181] on input "text" at bounding box center [203, 181] width 34 height 10
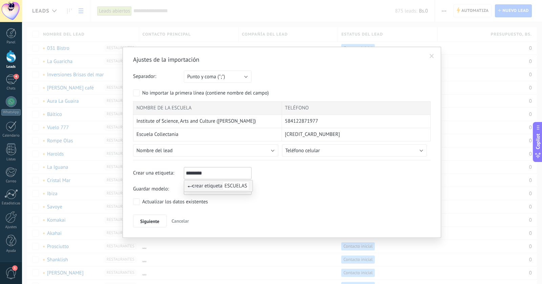
type input "********"
click at [248, 184] on span "ESCUELAS" at bounding box center [236, 185] width 27 height 9
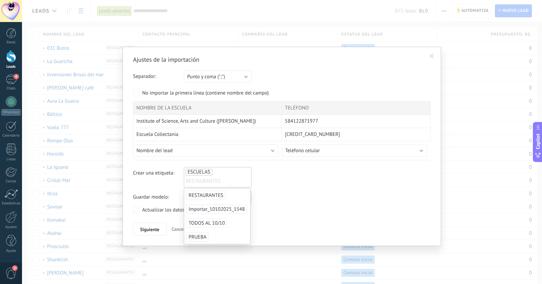
click at [298, 203] on div "Ajustes de la importación Separador: Punto y coma (";") Coma (",") Tabulación (…" at bounding box center [282, 146] width 298 height 180
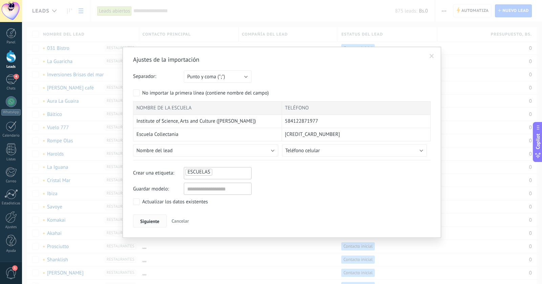
click at [149, 224] on button "Siguiente" at bounding box center [150, 220] width 34 height 13
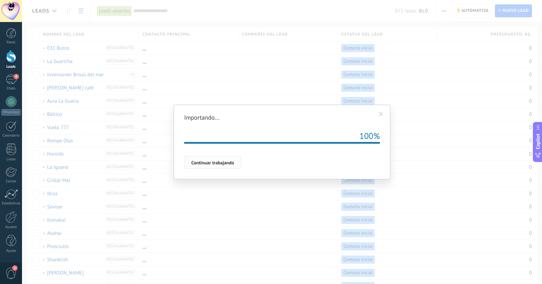
click at [225, 163] on span "Continuar trabajando" at bounding box center [212, 162] width 43 height 5
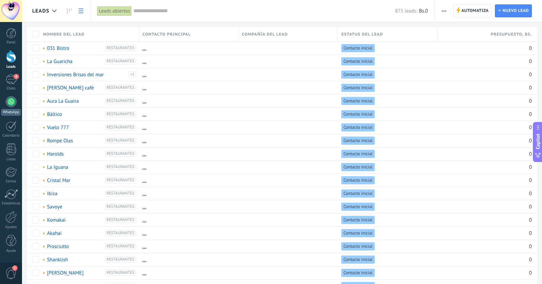
click at [10, 103] on div at bounding box center [11, 101] width 11 height 11
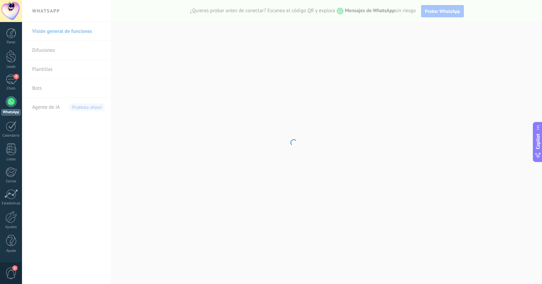
click at [36, 92] on body ".abecls-1,.abecls-2{fill-rule:evenodd}.abecls-2{fill:#fff} .abhcls-1{fill:none}…" at bounding box center [271, 142] width 542 height 284
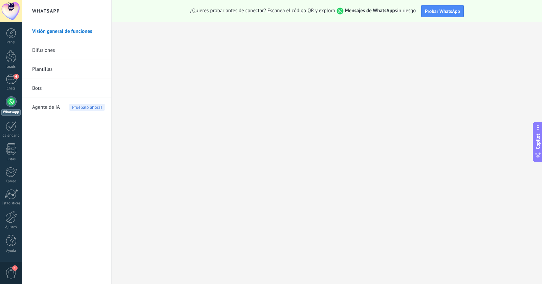
click at [40, 90] on link "Bots" at bounding box center [68, 88] width 72 height 19
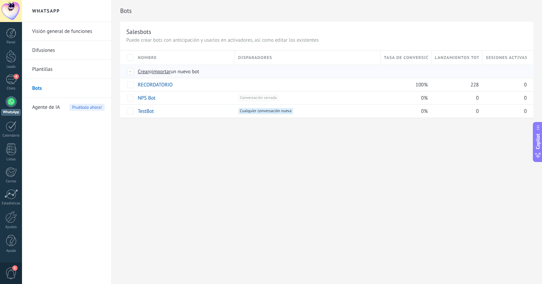
click at [141, 72] on span "Crear" at bounding box center [144, 71] width 12 height 6
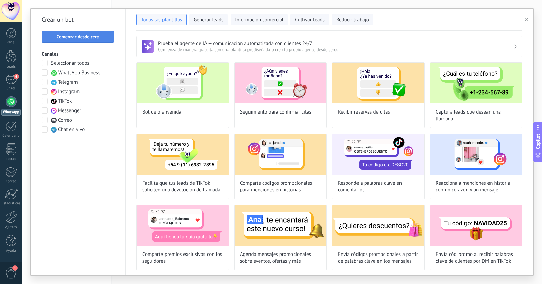
click at [76, 41] on button "Comenzar desde cero" at bounding box center [78, 36] width 72 height 12
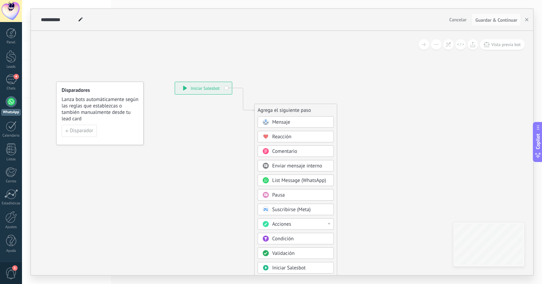
click at [275, 122] on span "Mensaje" at bounding box center [281, 122] width 18 height 6
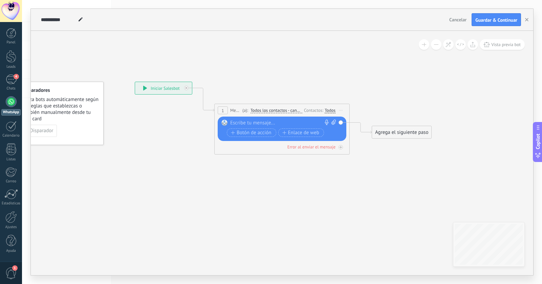
click at [286, 125] on div at bounding box center [280, 123] width 101 height 7
click at [265, 122] on div at bounding box center [280, 123] width 101 height 7
paste div
click at [232, 123] on div at bounding box center [280, 123] width 101 height 7
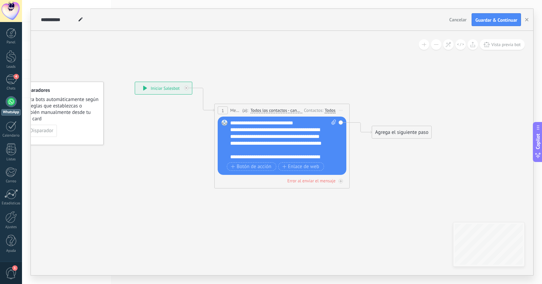
click at [291, 137] on div "**********" at bounding box center [279, 136] width 99 height 20
click at [324, 144] on div "**********" at bounding box center [279, 136] width 99 height 20
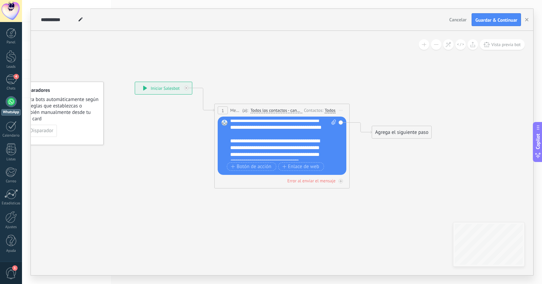
scroll to position [27, 0]
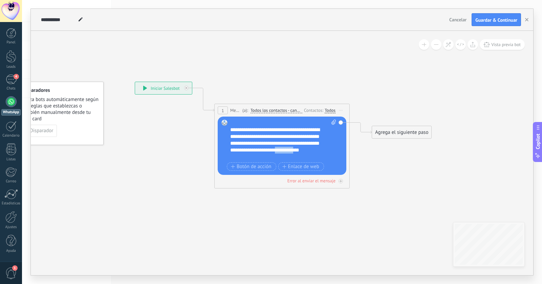
drag, startPoint x: 251, startPoint y: 158, endPoint x: 225, endPoint y: 157, distance: 26.4
click at [225, 157] on div "Reemplazar Quitar Convertir a mensaje de voz Arrastre la imagen aquí para adjun…" at bounding box center [282, 146] width 129 height 58
click at [266, 154] on div "**********" at bounding box center [279, 143] width 99 height 34
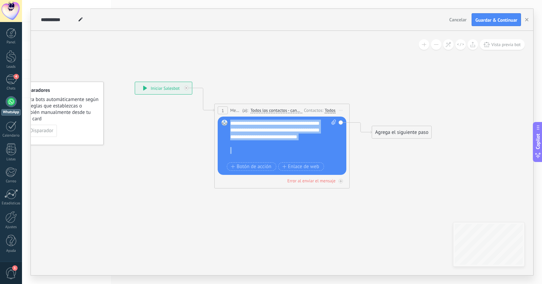
scroll to position [0, 0]
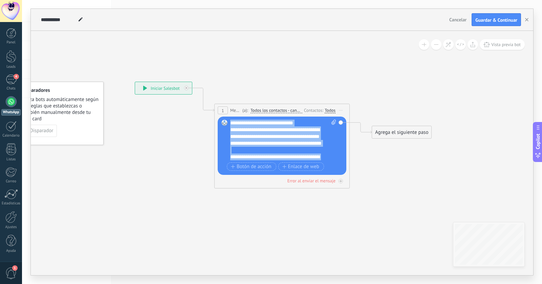
drag, startPoint x: 245, startPoint y: 152, endPoint x: 222, endPoint y: 111, distance: 46.8
click at [222, 111] on div "1 Mensaje ******* (a): Todos los contactos - canales seleccionados Todos los co…" at bounding box center [281, 146] width 135 height 85
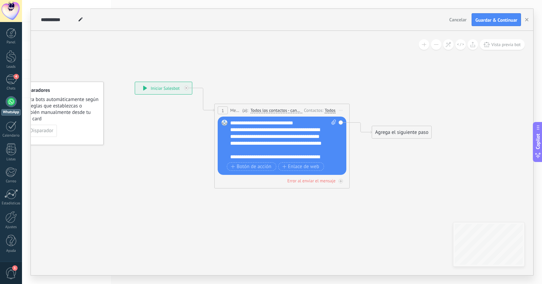
click at [243, 146] on div "**********" at bounding box center [279, 136] width 99 height 20
click at [231, 125] on div "**********" at bounding box center [283, 140] width 106 height 41
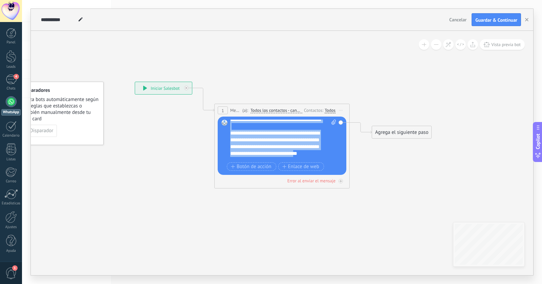
scroll to position [41, 0]
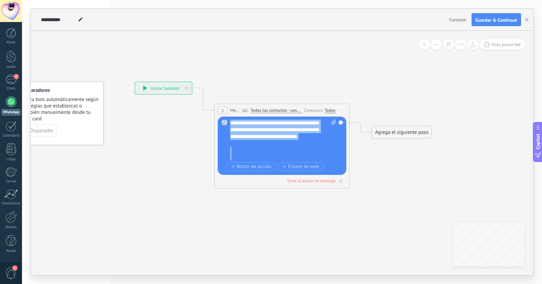
copy div "**********"
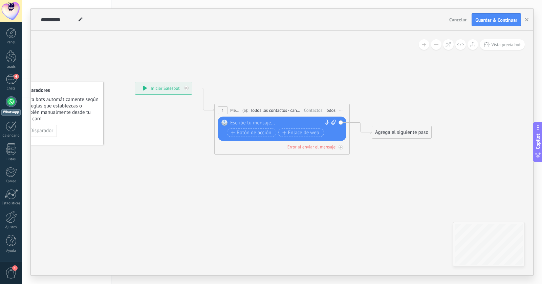
scroll to position [0, 0]
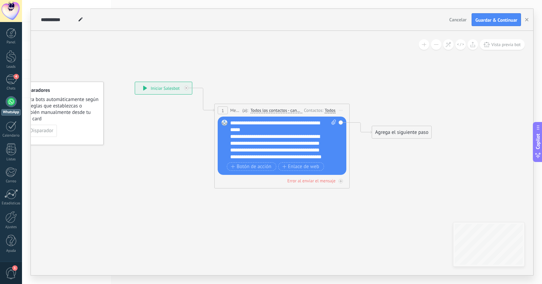
click at [252, 128] on div "**********" at bounding box center [279, 127] width 99 height 14
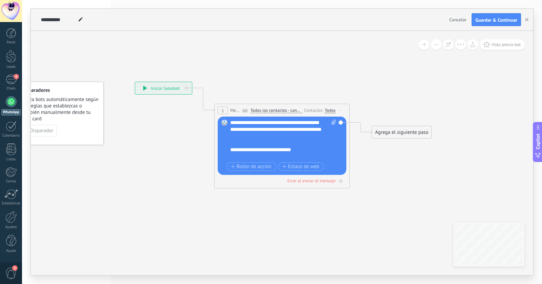
scroll to position [36, 0]
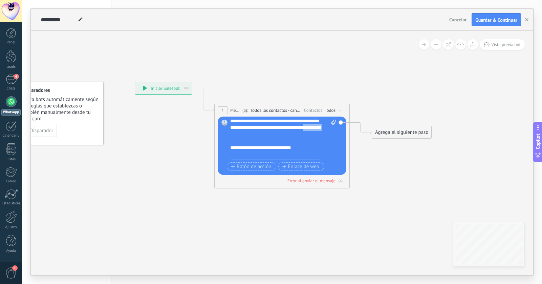
drag, startPoint x: 255, startPoint y: 136, endPoint x: 235, endPoint y: 136, distance: 19.3
click at [235, 136] on div "**********" at bounding box center [279, 121] width 99 height 34
click at [315, 150] on div "**********" at bounding box center [279, 147] width 99 height 7
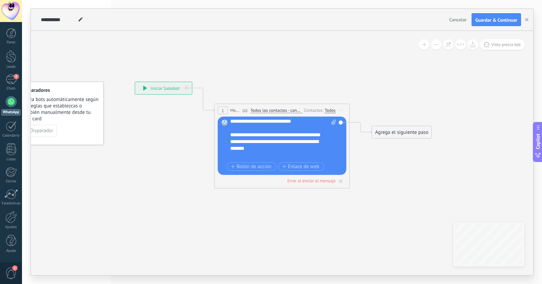
scroll to position [67, 0]
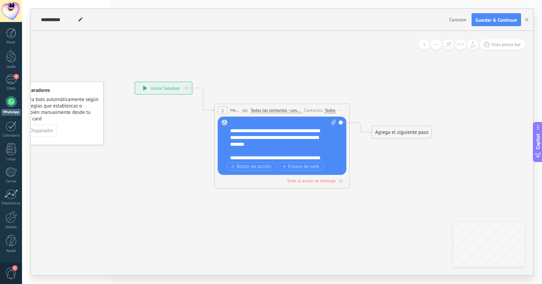
click at [232, 132] on div "**********" at bounding box center [279, 137] width 99 height 20
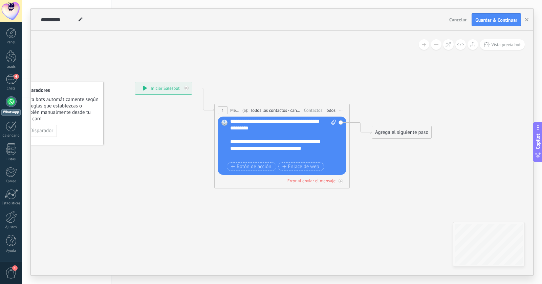
scroll to position [86, 0]
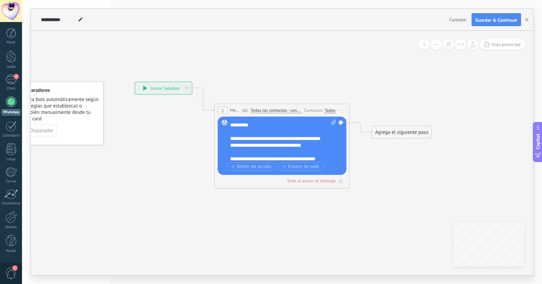
click at [232, 141] on div "**********" at bounding box center [279, 142] width 99 height 14
click at [317, 146] on div "**********" at bounding box center [279, 142] width 99 height 14
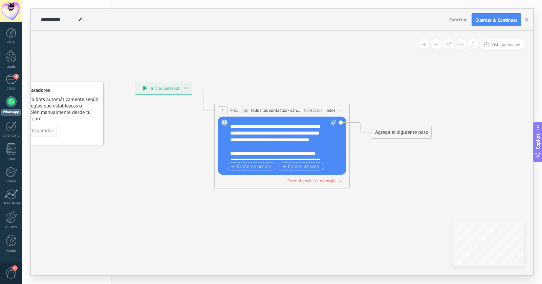
scroll to position [108, 0]
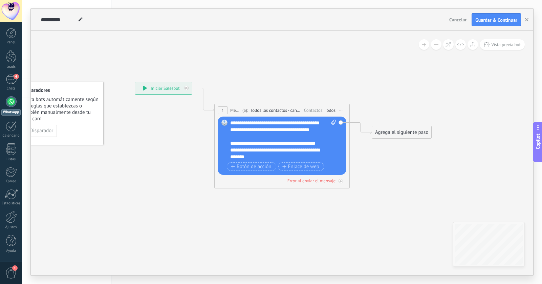
click at [247, 150] on div "**********" at bounding box center [279, 154] width 99 height 14
click at [231, 150] on div "**********" at bounding box center [279, 154] width 99 height 14
click at [289, 158] on div "**********" at bounding box center [279, 154] width 99 height 14
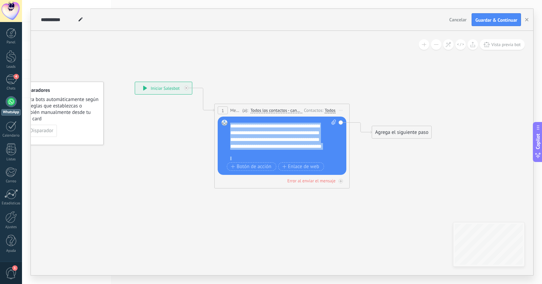
scroll to position [0, 0]
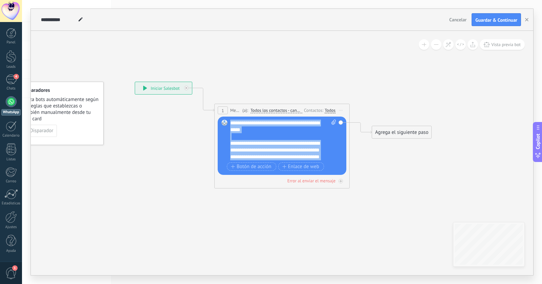
drag, startPoint x: 293, startPoint y: 156, endPoint x: 212, endPoint y: 101, distance: 98.9
click at [135, 82] on div "**********" at bounding box center [135, 82] width 0 height 0
copy div "**********"
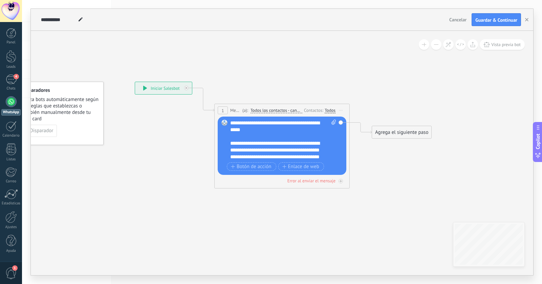
click at [333, 122] on icon at bounding box center [334, 122] width 4 height 5
click input "Subir" at bounding box center [0, 0] width 0 height 0
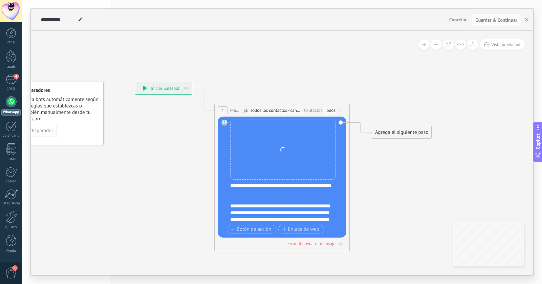
click at [328, 111] on div "Todos" at bounding box center [330, 110] width 11 height 5
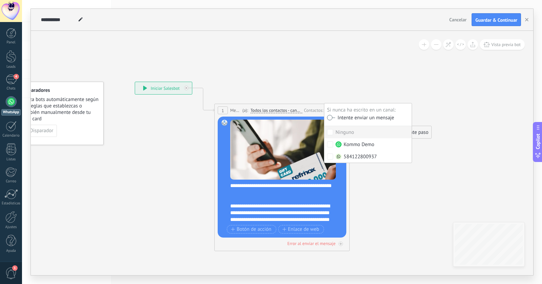
click at [447, 99] on icon at bounding box center [271, 113] width 613 height 402
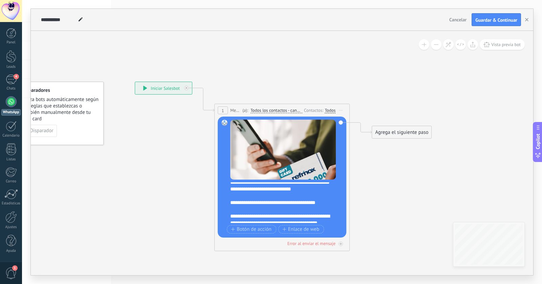
scroll to position [108, 0]
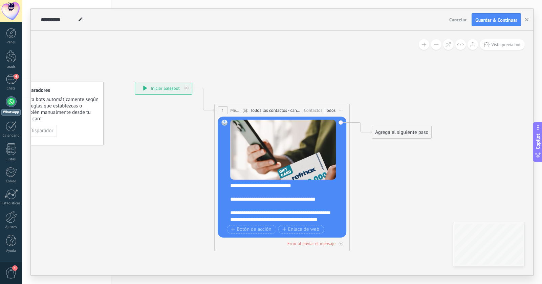
click at [285, 204] on div at bounding box center [283, 206] width 106 height 7
drag, startPoint x: 244, startPoint y: 199, endPoint x: 238, endPoint y: 199, distance: 5.8
click at [238, 199] on div "**********" at bounding box center [283, 199] width 106 height 7
click at [264, 208] on div at bounding box center [283, 206] width 106 height 7
click at [493, 19] on span "Guardar & Continuar" at bounding box center [497, 20] width 42 height 5
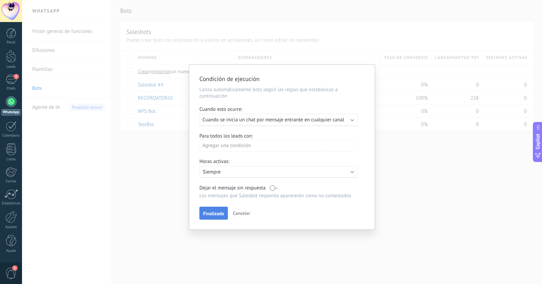
click at [216, 215] on span "Finalizado" at bounding box center [213, 213] width 21 height 5
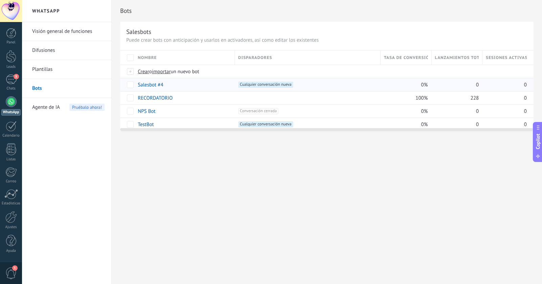
click at [245, 88] on span "Cualquier conversación nueva +0" at bounding box center [265, 85] width 55 height 6
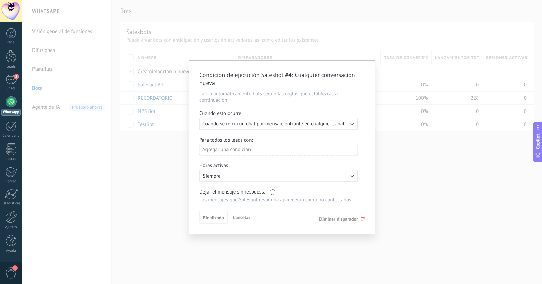
click at [351, 217] on div "Finalizado Cancelar Eliminar disparador" at bounding box center [282, 217] width 165 height 13
click at [346, 222] on span "Eliminar disparador" at bounding box center [339, 219] width 40 height 6
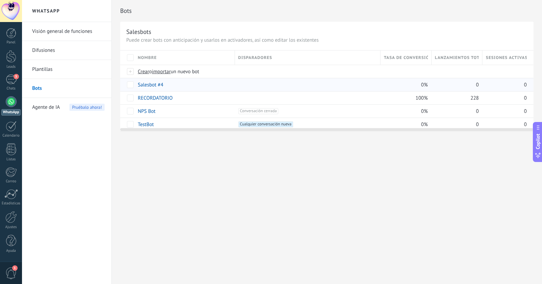
click at [153, 83] on link "Salesbot #4" at bounding box center [150, 85] width 25 height 6
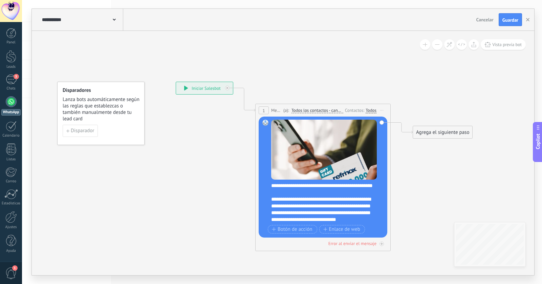
click at [114, 20] on use at bounding box center [114, 20] width 3 height 2
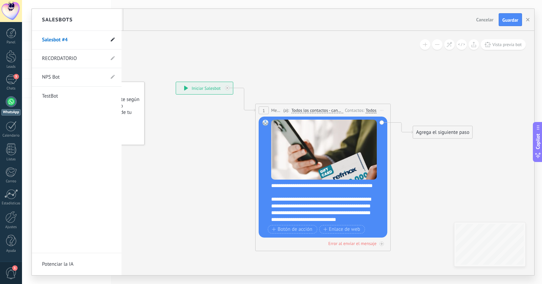
click at [114, 41] on icon at bounding box center [113, 40] width 4 height 4
click at [48, 42] on input "**********" at bounding box center [66, 40] width 48 height 11
type input "*"
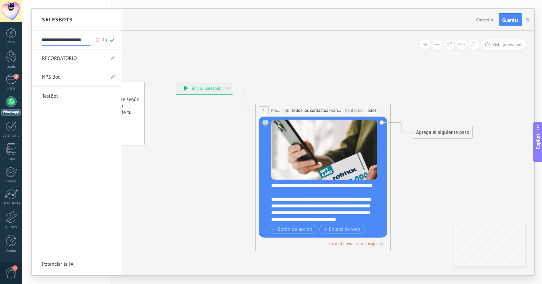
scroll to position [0, 18]
type input "**********"
click at [113, 39] on use at bounding box center [112, 40] width 5 height 4
type input "**********"
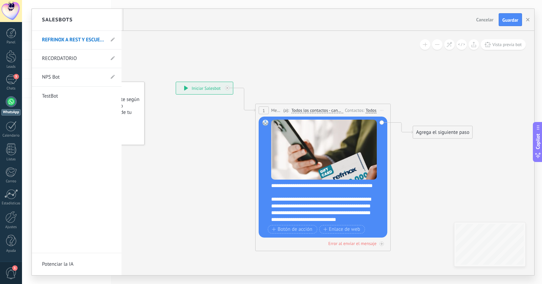
click at [297, 194] on div at bounding box center [283, 142] width 503 height 266
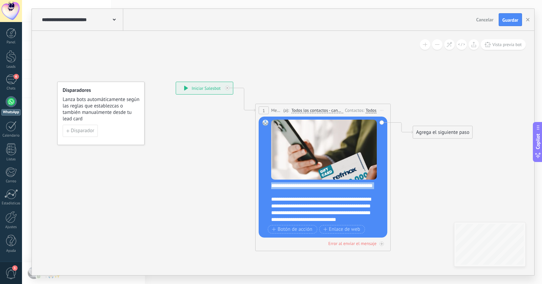
drag, startPoint x: 282, startPoint y: 198, endPoint x: 268, endPoint y: 183, distance: 20.6
click at [268, 183] on div "Reemplazar Quitar Convertir a mensaje de voz Arrastre la imagen aquí para adjun…" at bounding box center [323, 177] width 129 height 121
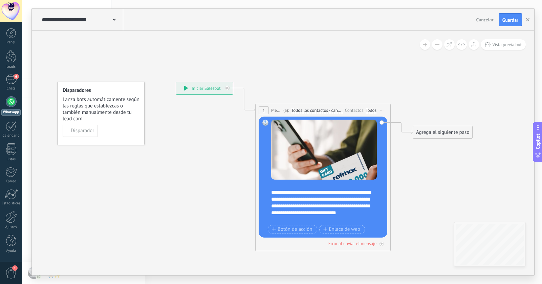
click at [274, 189] on div "**********" at bounding box center [327, 202] width 112 height 41
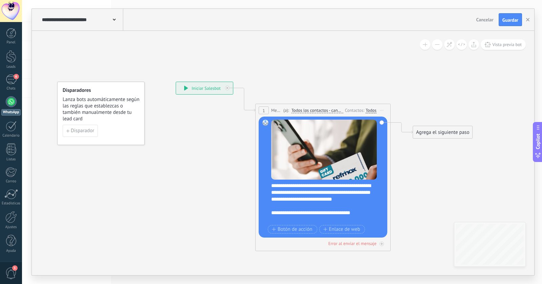
click at [323, 192] on div "**********" at bounding box center [327, 202] width 112 height 41
click at [353, 203] on div "**********" at bounding box center [327, 202] width 112 height 41
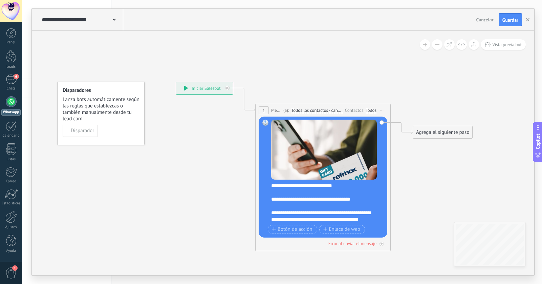
scroll to position [88, 0]
click at [505, 23] on button "Guardar" at bounding box center [510, 19] width 23 height 13
click at [527, 21] on icon "button" at bounding box center [527, 19] width 3 height 3
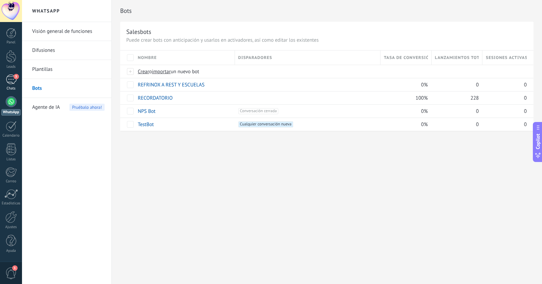
click at [10, 80] on div "5" at bounding box center [11, 80] width 11 height 10
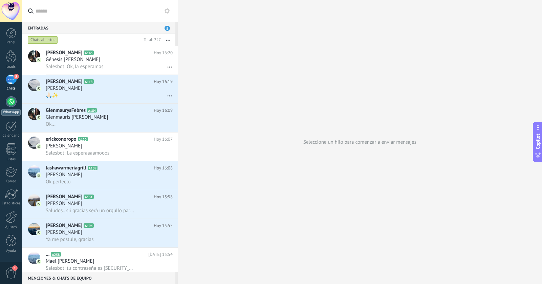
click at [8, 103] on div at bounding box center [11, 101] width 11 height 11
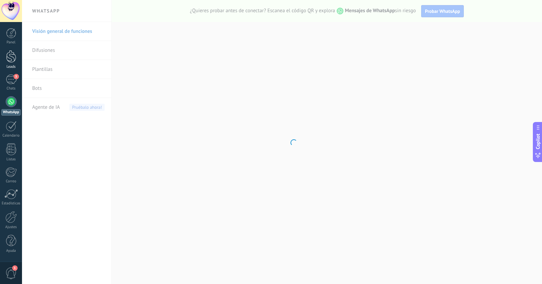
click at [11, 57] on div at bounding box center [11, 56] width 10 height 13
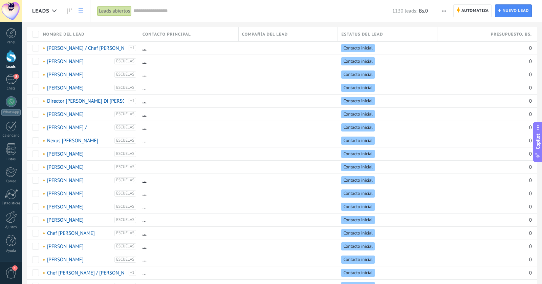
click at [197, 11] on input "text" at bounding box center [262, 10] width 259 height 7
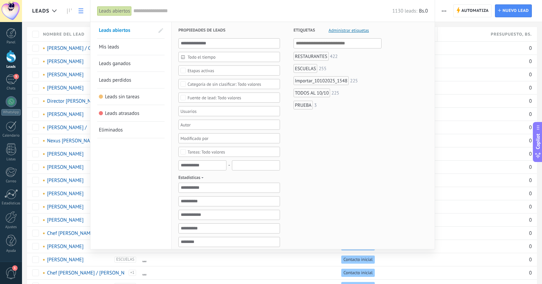
click at [314, 58] on div "RESTAURANTES" at bounding box center [311, 56] width 35 height 9
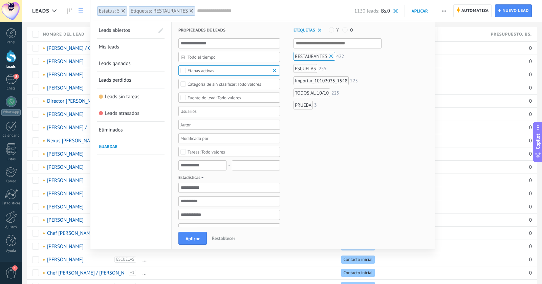
click at [307, 67] on div "ESCUELAS" at bounding box center [306, 68] width 24 height 9
click at [300, 105] on div "PRUEBA" at bounding box center [303, 105] width 19 height 9
click at [184, 241] on button "Aplicar" at bounding box center [193, 238] width 28 height 13
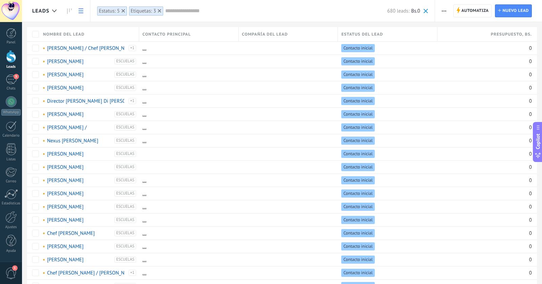
click at [442, 11] on use "button" at bounding box center [444, 11] width 4 height 1
click at [447, 26] on div "Nueva difusión" at bounding box center [463, 29] width 57 height 14
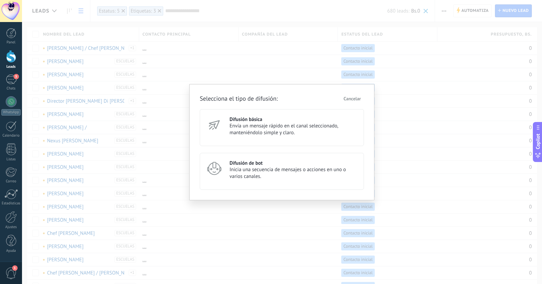
click at [226, 169] on div "Difusión de bot Inicia una secuencia de mensajes o acciones en uno o varios can…" at bounding box center [282, 171] width 164 height 37
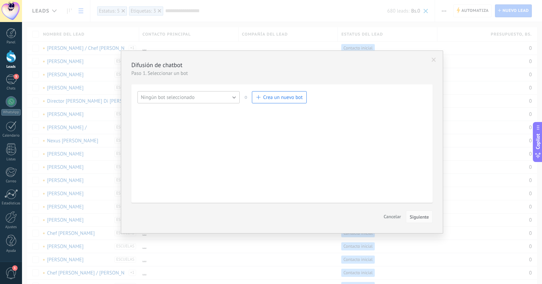
click at [226, 95] on button "Ningún bot seleccionado" at bounding box center [189, 97] width 102 height 12
click at [210, 108] on span "REFRINOX A REST Y ESCUELAS" at bounding box center [185, 109] width 104 height 6
click at [417, 216] on span "Siguiente" at bounding box center [419, 216] width 19 height 5
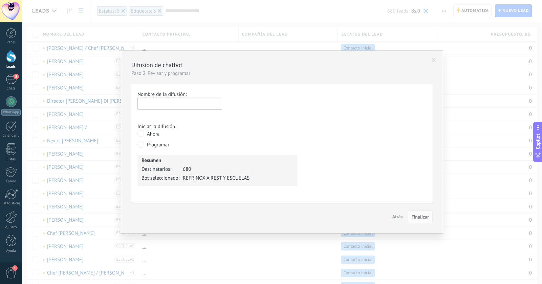
click at [179, 104] on input "text" at bounding box center [180, 104] width 85 height 12
type input "**********"
click at [416, 218] on span "Finalizar" at bounding box center [421, 216] width 18 height 5
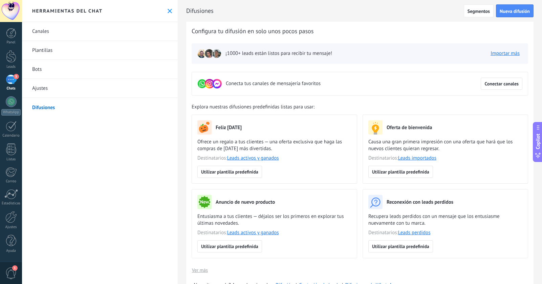
click at [15, 82] on div "5" at bounding box center [11, 80] width 11 height 10
